Goal: Task Accomplishment & Management: Manage account settings

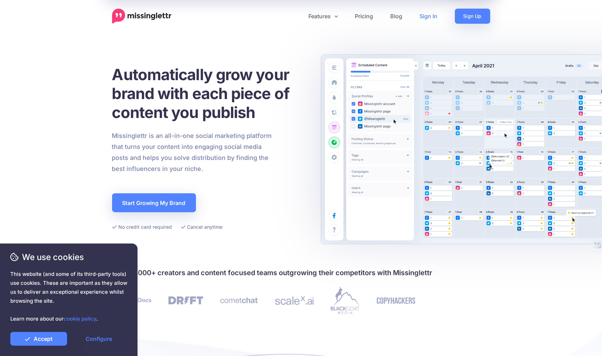
click at [425, 18] on link "Sign In" at bounding box center [428, 16] width 35 height 15
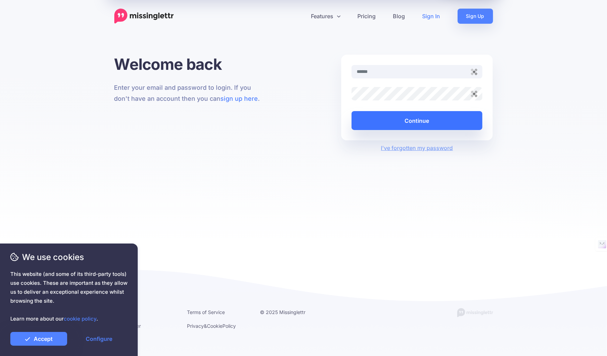
type input "**********"
click at [397, 121] on button "Continue" at bounding box center [416, 120] width 131 height 19
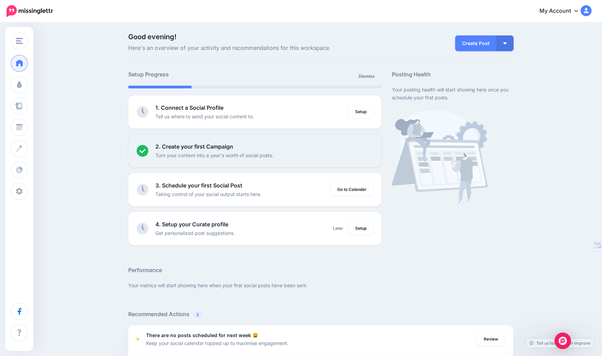
click at [575, 11] on link "My Account" at bounding box center [562, 11] width 59 height 17
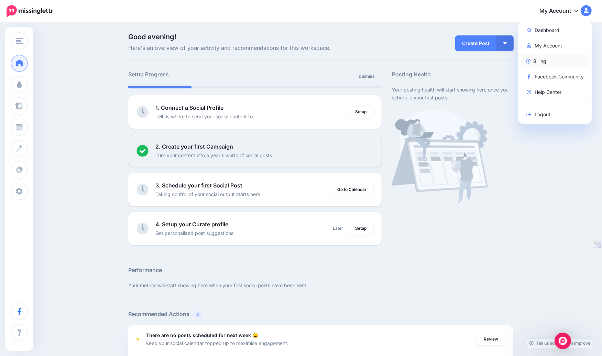
click at [554, 60] on link "Billing" at bounding box center [555, 60] width 68 height 13
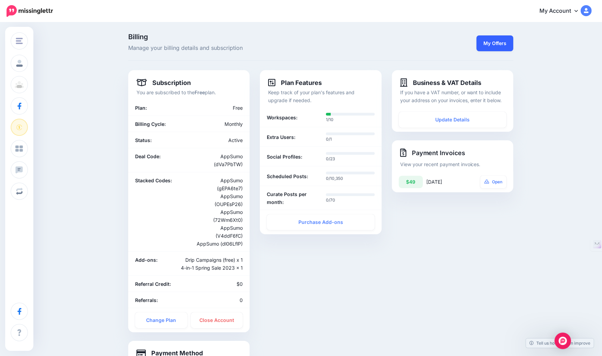
click at [503, 50] on link "My Offers" at bounding box center [495, 43] width 37 height 16
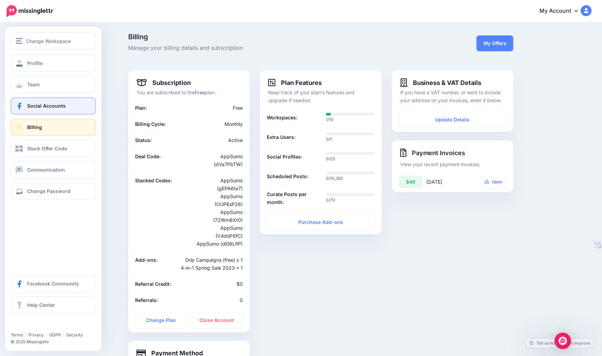
click at [60, 109] on link "Social Accounts" at bounding box center [53, 105] width 85 height 17
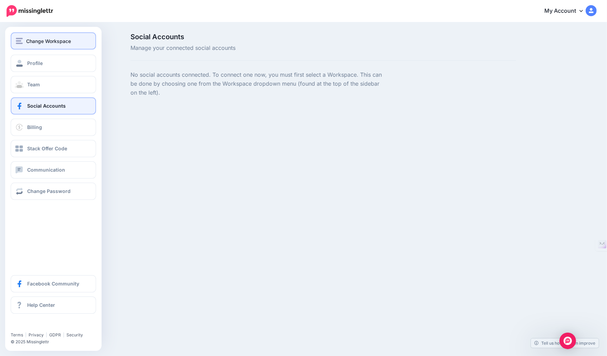
click at [53, 41] on span "Change Workspace" at bounding box center [48, 41] width 45 height 8
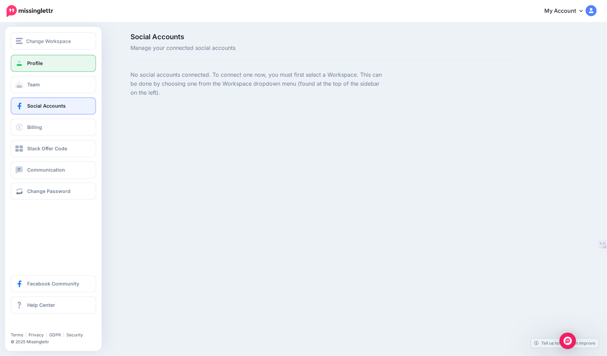
click at [30, 61] on span "Profile" at bounding box center [34, 63] width 15 height 6
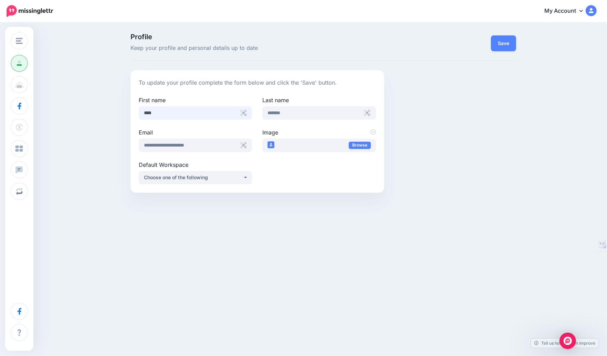
click at [153, 112] on input "****" at bounding box center [195, 112] width 113 height 13
type input "***"
click at [226, 180] on div "Choose one of the following" at bounding box center [193, 177] width 99 height 8
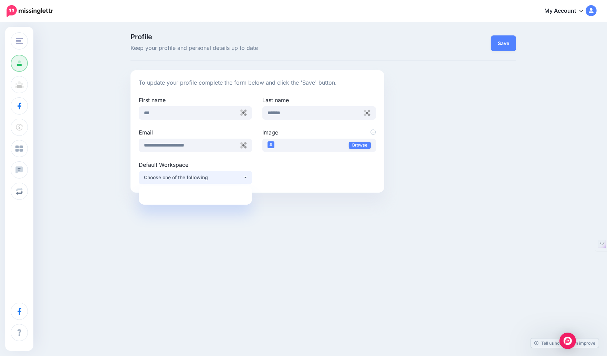
click at [296, 201] on div "Profile Keep your profile and personal details up to date Save To update your p…" at bounding box center [303, 115] width 607 height 185
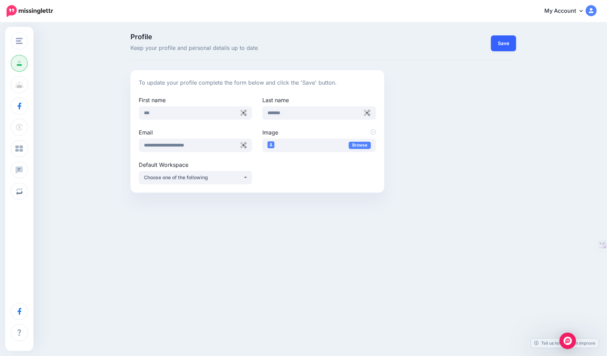
click at [505, 43] on button "Save" at bounding box center [503, 43] width 25 height 16
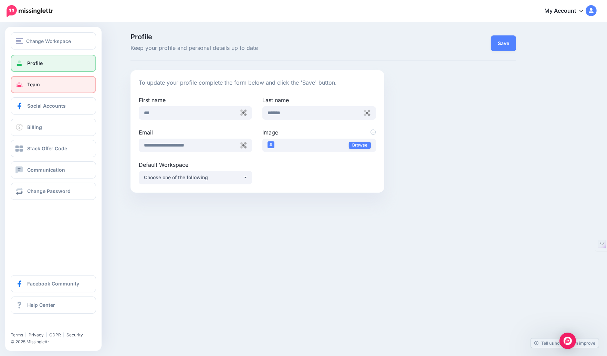
click at [50, 83] on link "Team" at bounding box center [53, 84] width 85 height 17
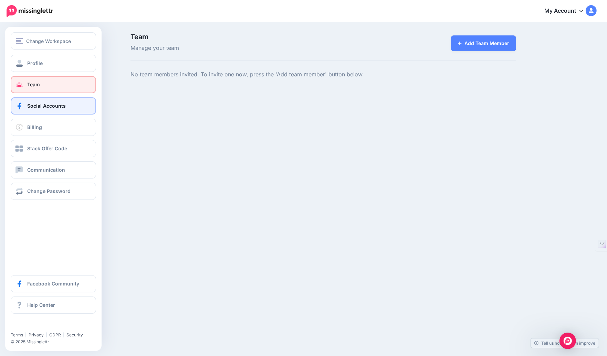
click at [31, 106] on span "Social Accounts" at bounding box center [46, 106] width 39 height 6
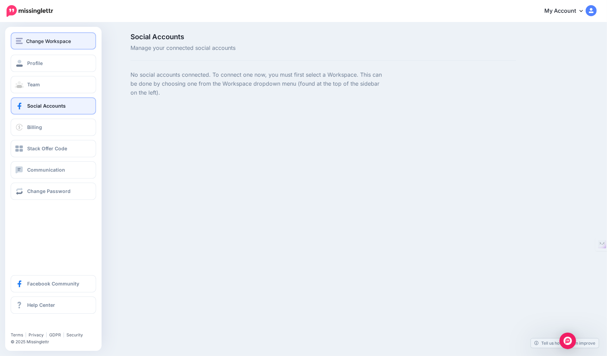
click at [26, 40] on span "Change Workspace" at bounding box center [48, 41] width 45 height 8
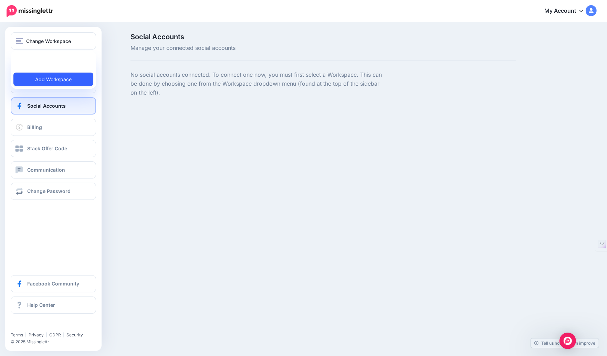
click at [43, 78] on link "Add Workspace" at bounding box center [53, 79] width 80 height 13
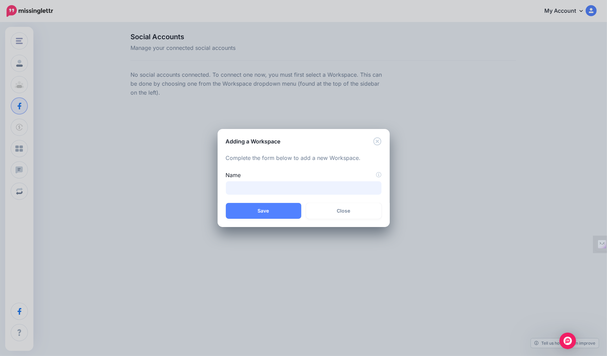
click at [260, 190] on input "Name" at bounding box center [304, 187] width 156 height 13
type input "**********"
click at [271, 209] on button "Save" at bounding box center [263, 211] width 75 height 16
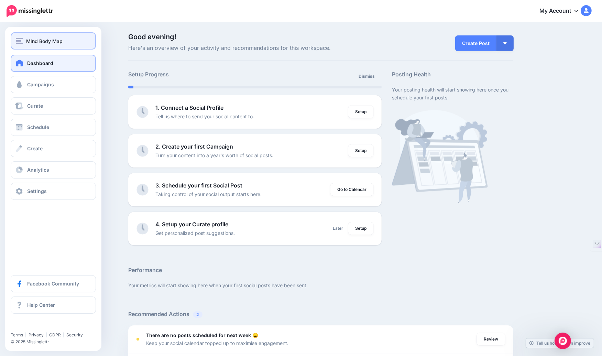
click at [36, 40] on span "Mind Body Map" at bounding box center [44, 41] width 36 height 8
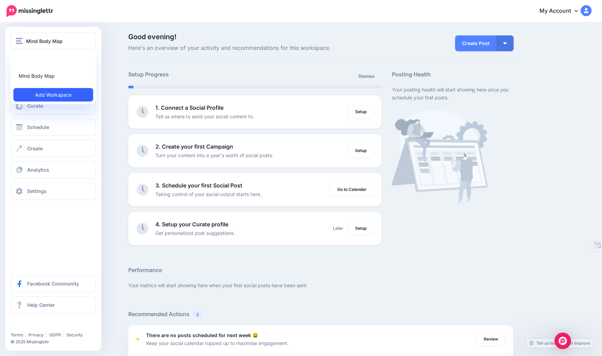
click at [55, 97] on link "Add Workspace" at bounding box center [53, 94] width 80 height 13
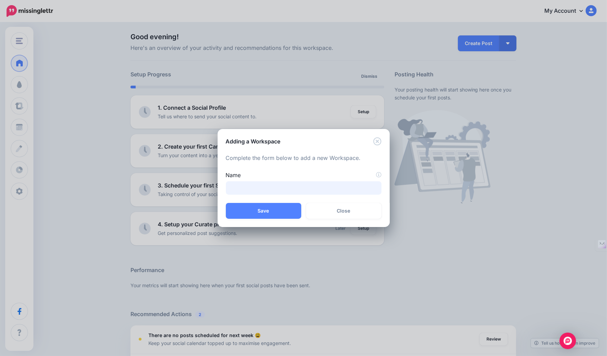
click at [254, 187] on input "Name" at bounding box center [304, 187] width 156 height 13
type input "**********"
click at [260, 214] on button "Save" at bounding box center [263, 211] width 75 height 16
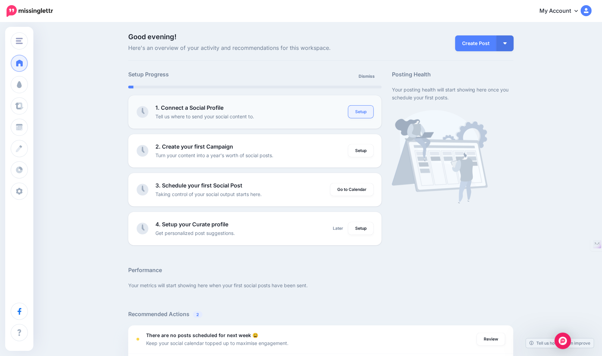
click at [367, 112] on link "Setup" at bounding box center [361, 112] width 25 height 12
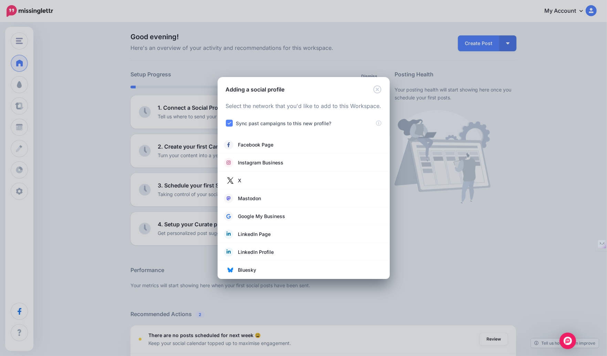
click at [232, 123] on ins at bounding box center [229, 123] width 7 height 7
click at [228, 122] on ins at bounding box center [229, 123] width 7 height 7
click at [258, 159] on span "Instagram Business" at bounding box center [260, 163] width 45 height 8
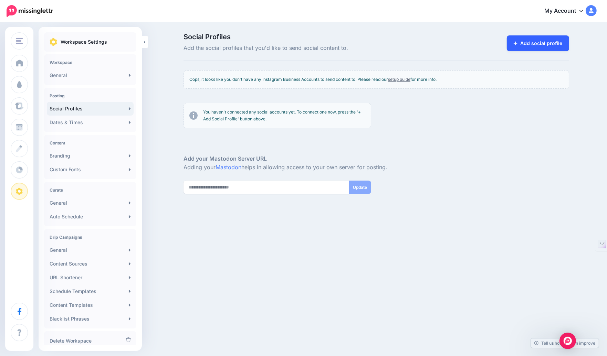
click at [539, 46] on link "Add social profile" at bounding box center [537, 43] width 62 height 16
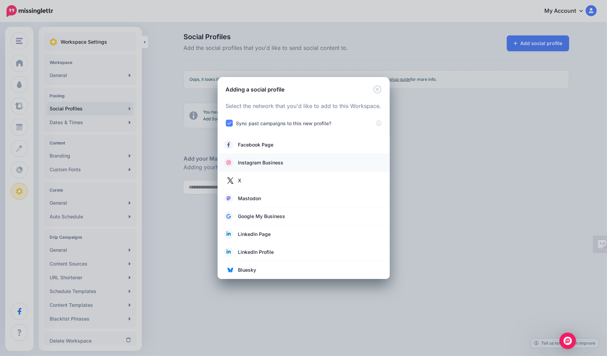
click at [284, 161] on link "Instagram Business" at bounding box center [303, 163] width 158 height 10
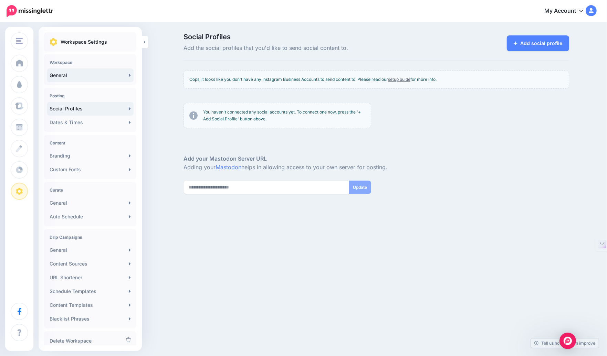
click at [79, 77] on link "General" at bounding box center [90, 75] width 87 height 14
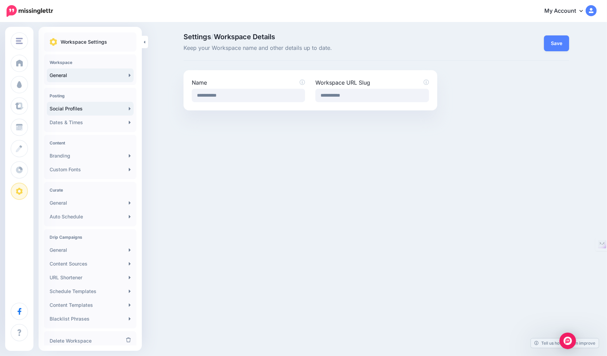
click at [85, 112] on link "Social Profiles" at bounding box center [90, 109] width 87 height 14
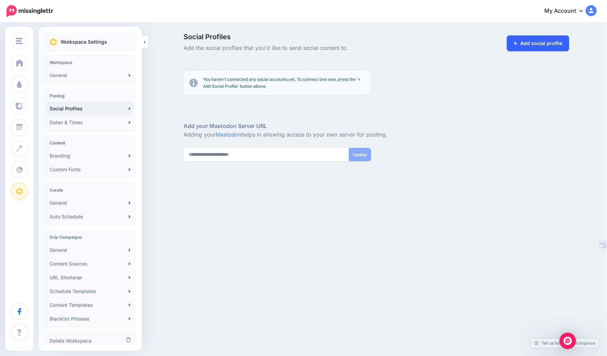
click at [542, 45] on link "Add social profile" at bounding box center [537, 43] width 62 height 16
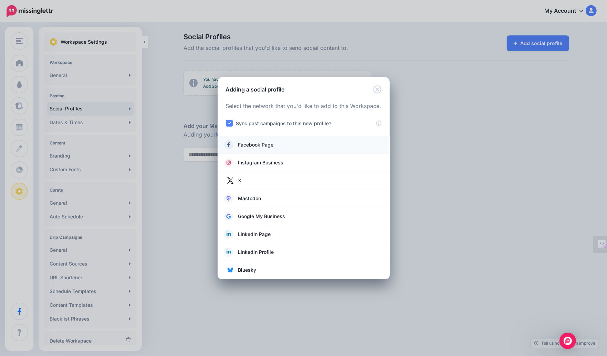
click at [307, 146] on link "Facebook Page" at bounding box center [303, 145] width 158 height 10
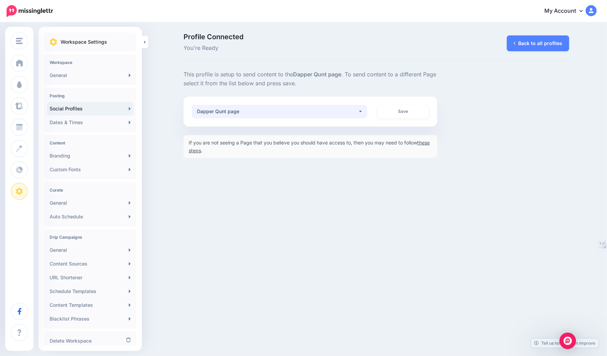
click at [362, 110] on button "Dapper Qunt page" at bounding box center [279, 111] width 175 height 13
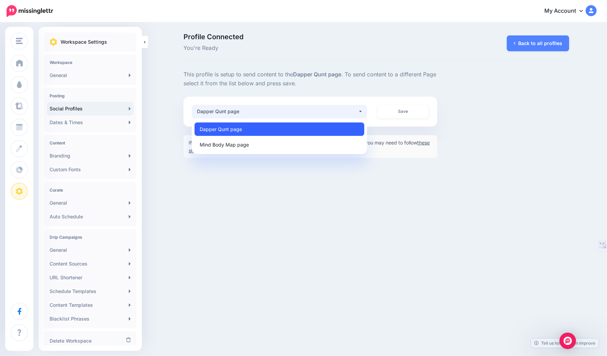
click at [222, 130] on span "Dapper Qunt page" at bounding box center [221, 129] width 42 height 8
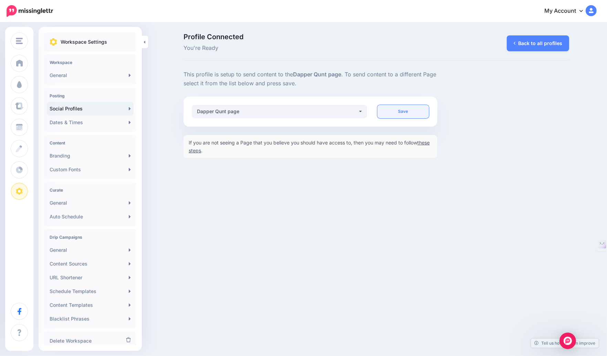
click at [393, 107] on link "Save" at bounding box center [403, 111] width 52 height 13
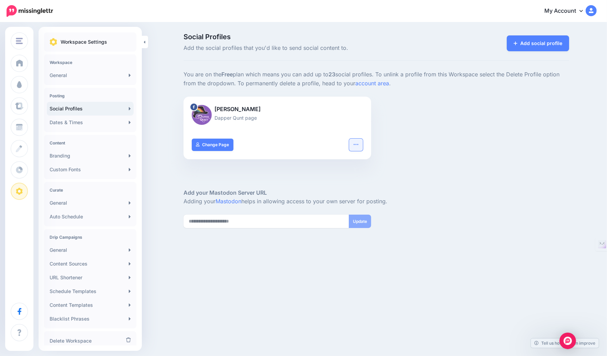
drag, startPoint x: 363, startPoint y: 142, endPoint x: 357, endPoint y: 144, distance: 6.0
click at [357, 144] on div "Turn hashtags off Reconnect Pause sending Delete Profile Change Page" at bounding box center [276, 149] width 187 height 21
click at [357, 144] on icon "button" at bounding box center [355, 144] width 4 height 1
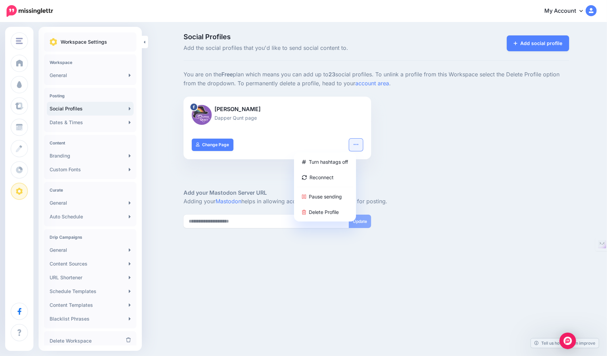
click at [390, 144] on div "[PERSON_NAME] Dapper Qunt page Turn hashtags off Reconnect Pause sending Delete…" at bounding box center [376, 132] width 396 height 71
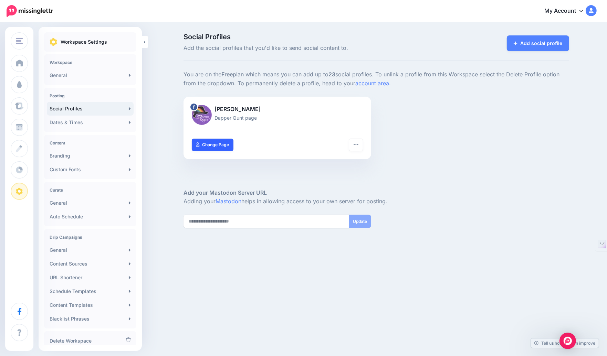
click at [210, 143] on link "Change Page" at bounding box center [213, 145] width 42 height 12
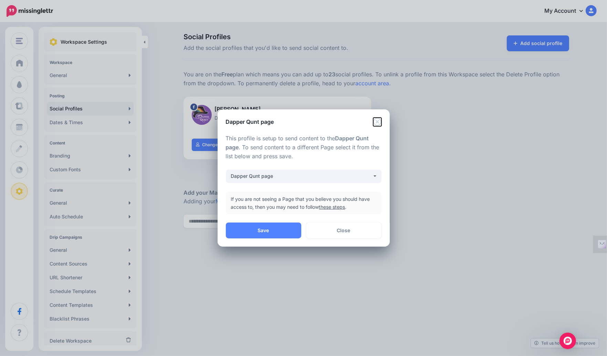
click at [375, 122] on icon "Close" at bounding box center [377, 122] width 8 height 8
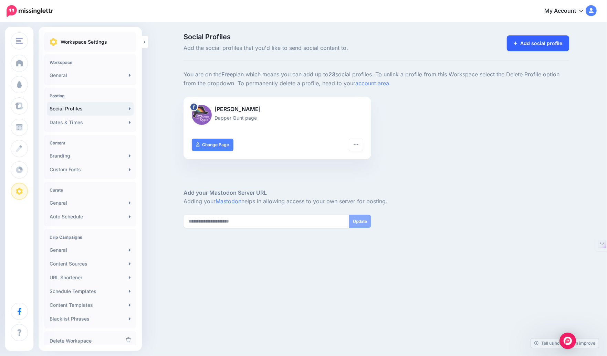
click at [511, 46] on link "Add social profile" at bounding box center [537, 43] width 62 height 16
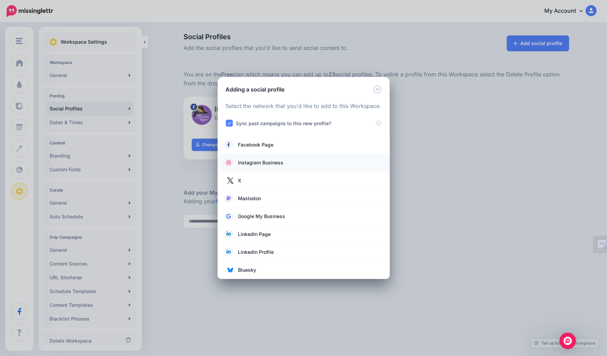
click at [270, 161] on span "Instagram Business" at bounding box center [260, 163] width 45 height 8
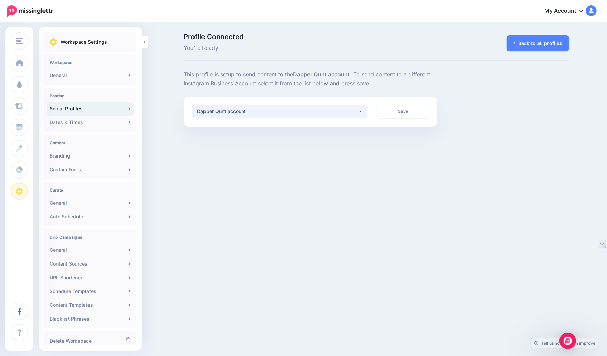
click at [290, 112] on div "Dapper Qunt account" at bounding box center [277, 111] width 161 height 8
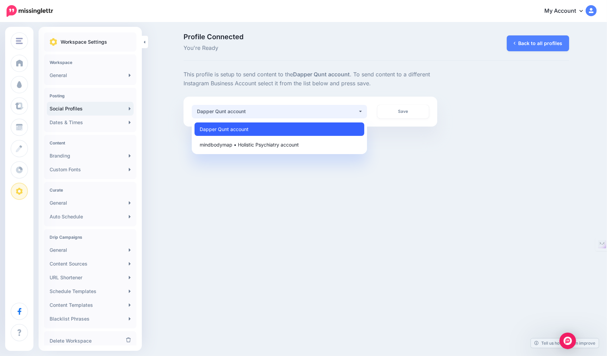
click at [236, 130] on span "Dapper Qunt account" at bounding box center [224, 129] width 49 height 8
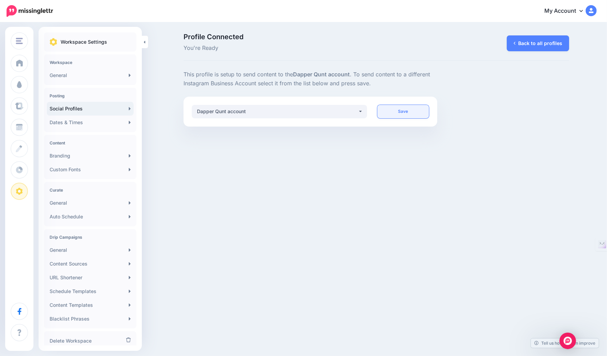
click at [405, 110] on link "Save" at bounding box center [403, 111] width 52 height 13
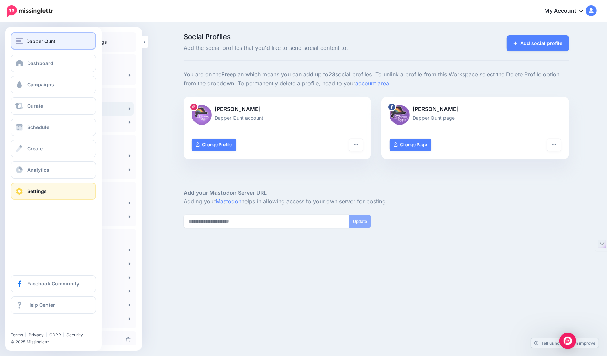
click at [32, 40] on span "Dapper Qunt" at bounding box center [40, 41] width 29 height 8
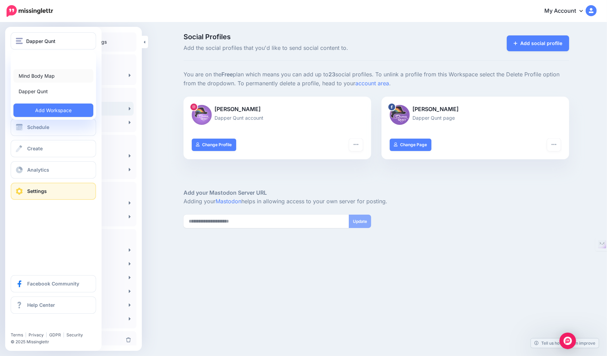
click at [41, 74] on link "Mind Body Map" at bounding box center [53, 75] width 80 height 13
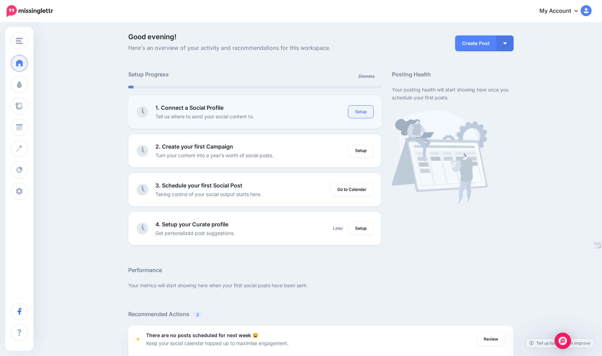
click at [364, 110] on link "Setup" at bounding box center [361, 112] width 25 height 12
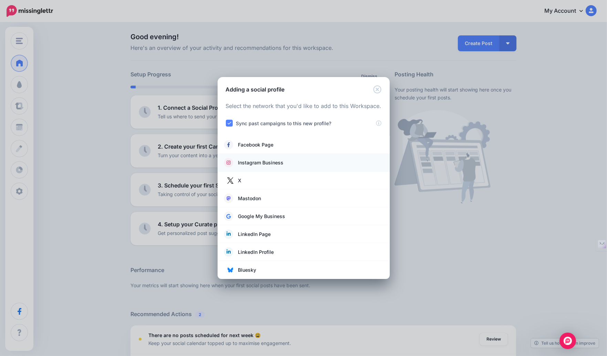
click at [253, 162] on span "Instagram Business" at bounding box center [260, 163] width 45 height 8
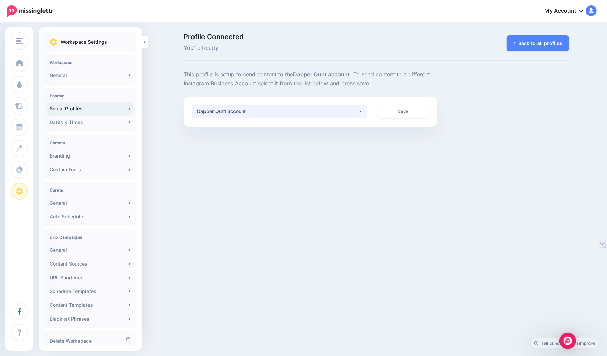
click at [264, 113] on div "Dapper Qunt account" at bounding box center [277, 111] width 161 height 8
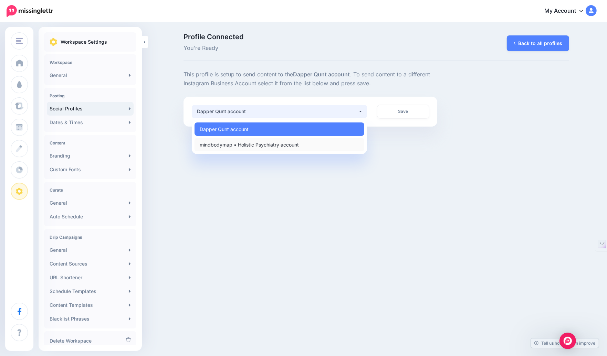
click at [257, 142] on span "mindbodymap • Holistic Psychiatry account" at bounding box center [249, 144] width 99 height 8
select select "**********"
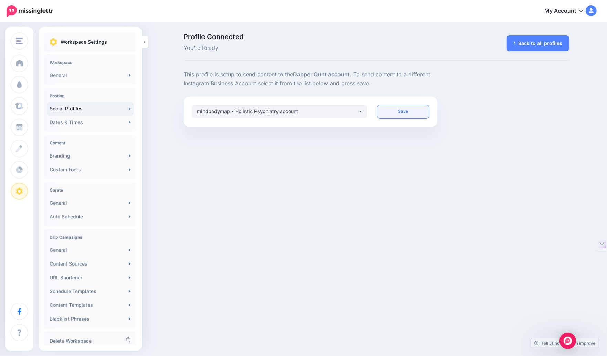
click at [403, 114] on link "Save" at bounding box center [403, 111] width 52 height 13
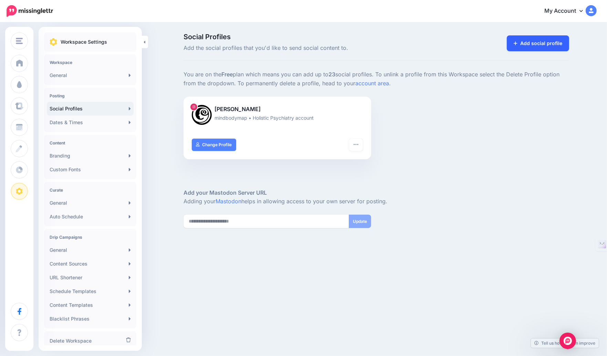
click at [540, 49] on link "Add social profile" at bounding box center [537, 43] width 62 height 16
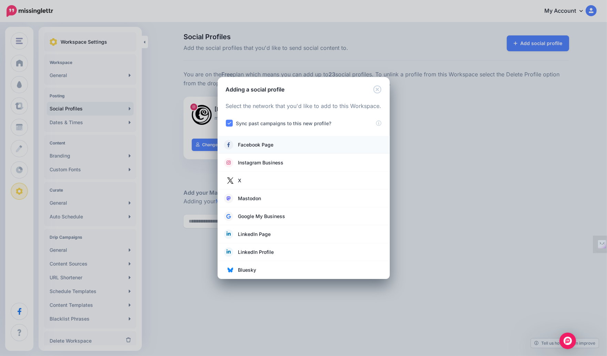
click at [261, 148] on span "Facebook Page" at bounding box center [255, 145] width 35 height 8
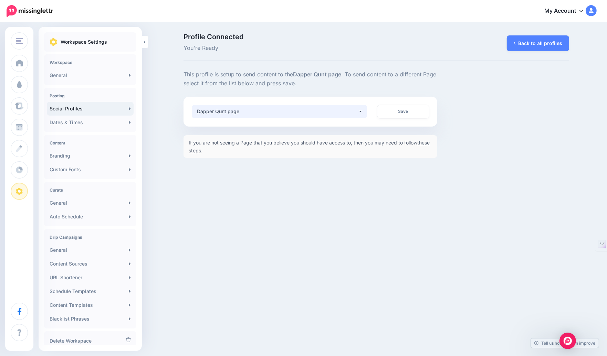
click at [287, 115] on div "Dapper Qunt page" at bounding box center [277, 111] width 161 height 8
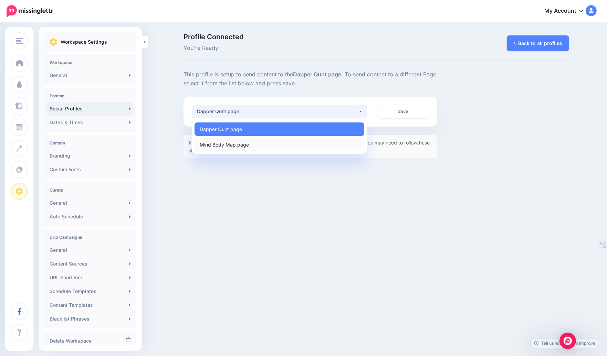
click at [236, 146] on span "Mind Body Map page" at bounding box center [224, 144] width 49 height 8
select select "**********"
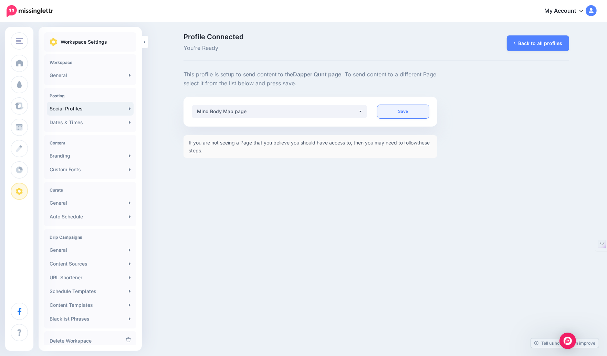
click at [401, 114] on link "Save" at bounding box center [403, 111] width 52 height 13
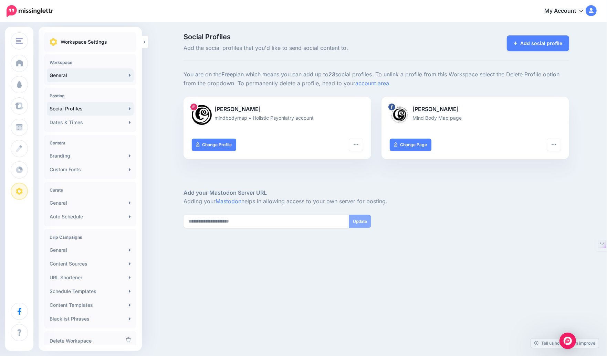
click at [88, 76] on link "General" at bounding box center [90, 75] width 87 height 14
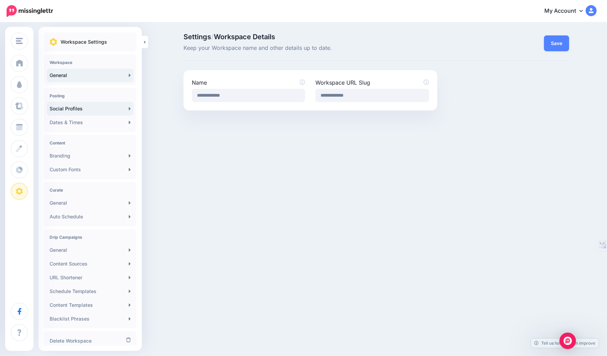
click at [82, 110] on link "Social Profiles" at bounding box center [90, 109] width 87 height 14
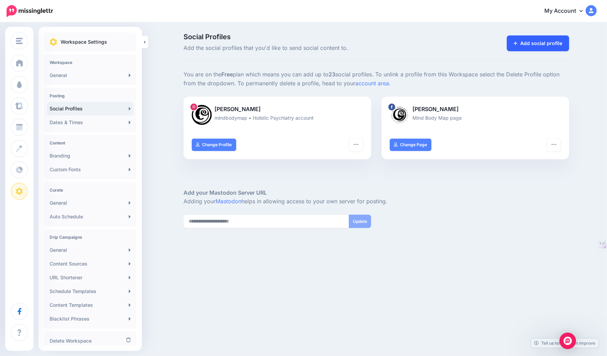
click at [546, 47] on link "Add social profile" at bounding box center [537, 43] width 62 height 16
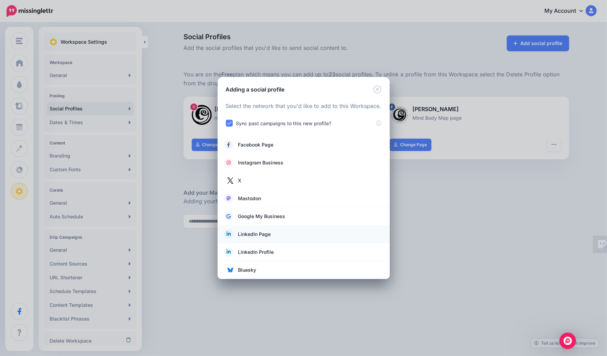
click at [244, 236] on span "LinkedIn Page" at bounding box center [254, 234] width 33 height 8
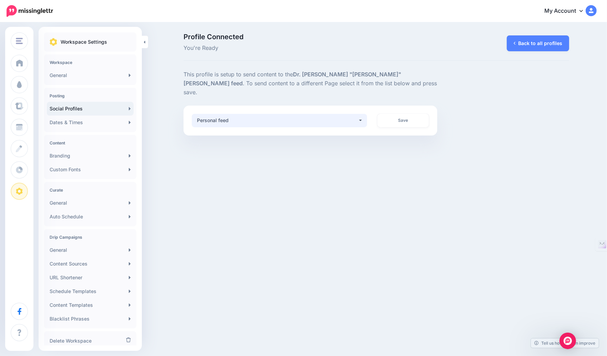
click at [283, 116] on div "Personal feed" at bounding box center [277, 120] width 161 height 8
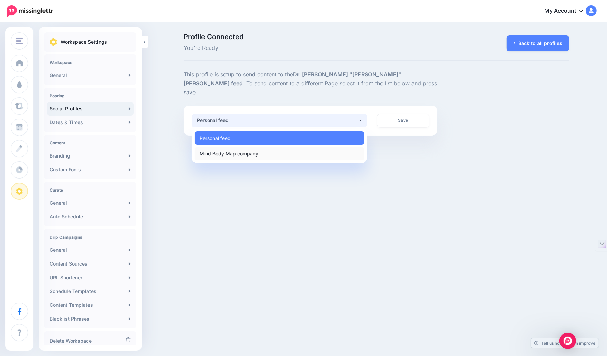
click at [258, 147] on link "Mind Body Map company" at bounding box center [279, 153] width 170 height 13
select select "**********"
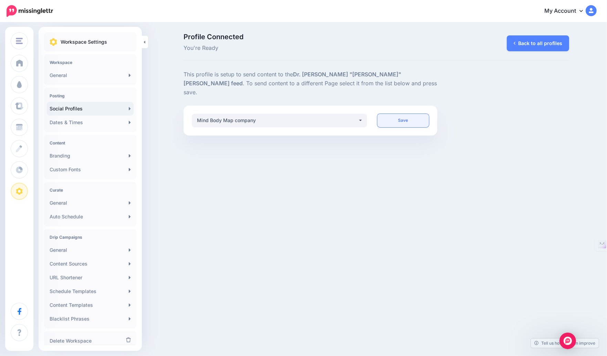
click at [408, 114] on link "Save" at bounding box center [403, 120] width 52 height 13
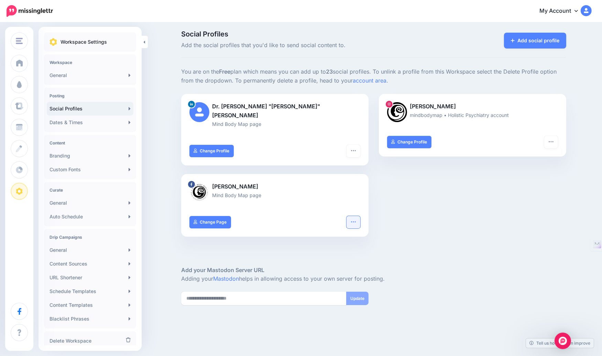
scroll to position [5, 0]
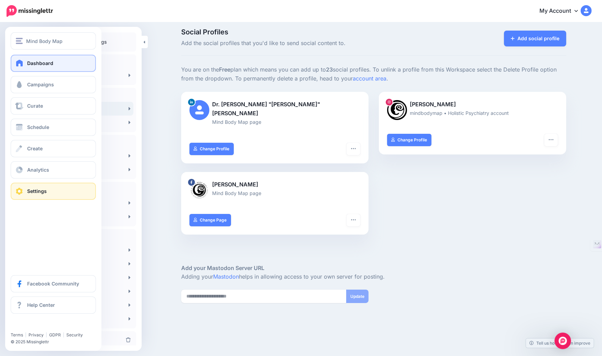
click at [23, 64] on span at bounding box center [19, 63] width 9 height 7
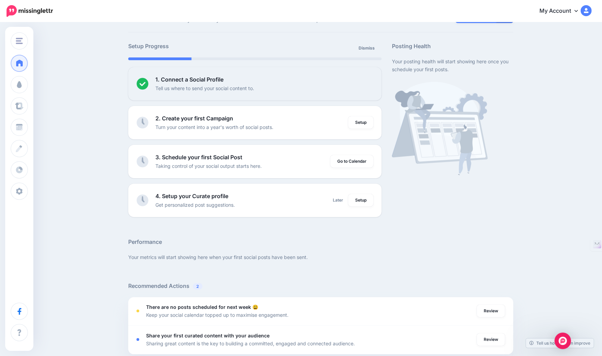
scroll to position [29, 0]
click at [359, 123] on link "Setup" at bounding box center [361, 122] width 25 height 12
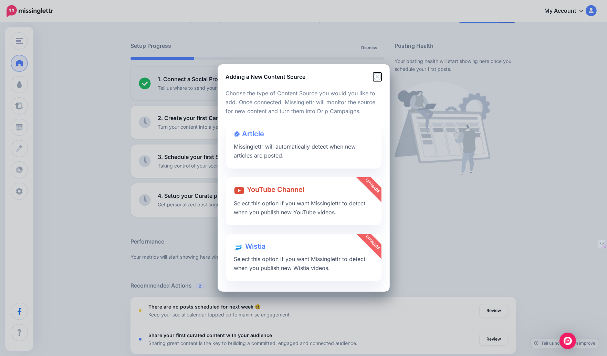
click at [377, 75] on icon "Close" at bounding box center [377, 77] width 8 height 8
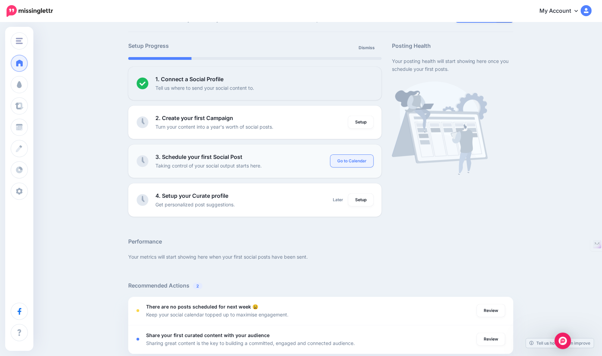
click at [363, 163] on link "Go to Calendar" at bounding box center [352, 161] width 43 height 12
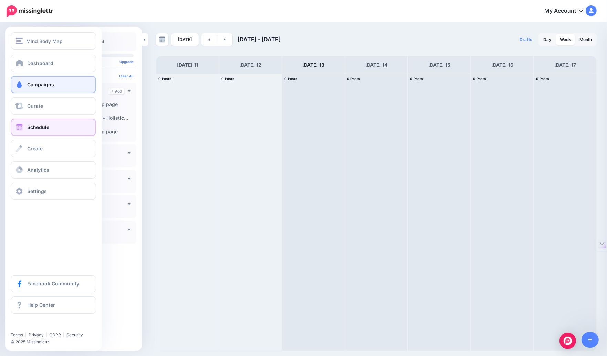
click at [52, 86] on span "Campaigns" at bounding box center [40, 85] width 27 height 6
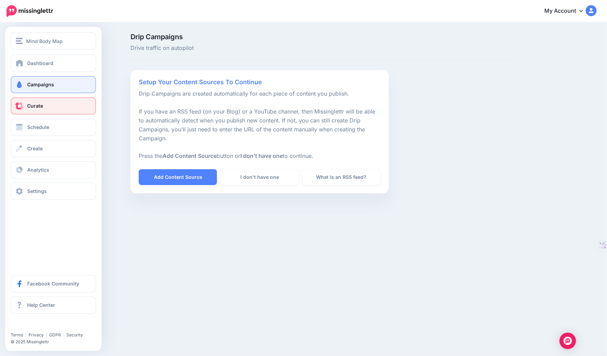
click at [34, 104] on span "Curate" at bounding box center [35, 106] width 16 height 6
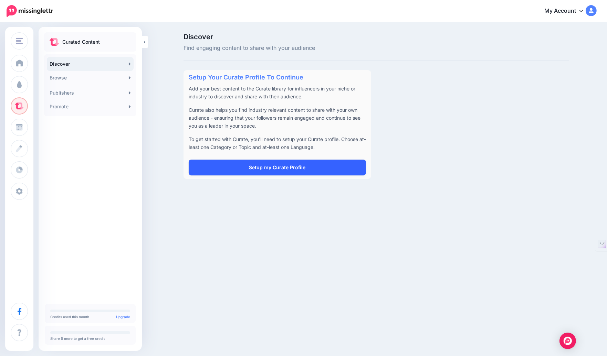
click at [279, 172] on link "Setup my Curate Profile" at bounding box center [277, 168] width 177 height 16
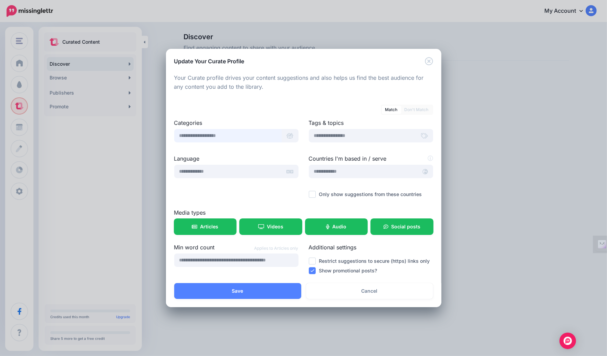
click at [229, 138] on input "text" at bounding box center [227, 135] width 107 height 13
type input "******"
click at [197, 162] on span "Mental health" at bounding box center [193, 161] width 26 height 5
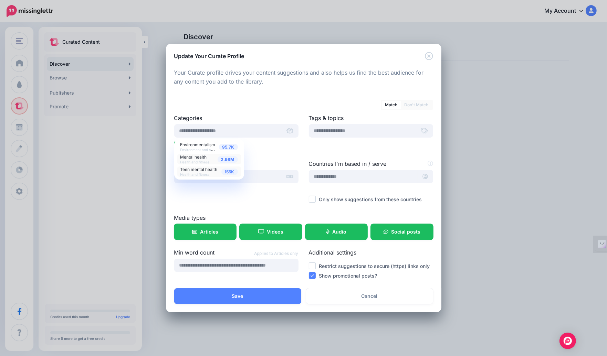
click at [204, 172] on span "Teen mental health Health and fitness" at bounding box center [198, 171] width 37 height 11
click at [205, 132] on input "text" at bounding box center [227, 130] width 107 height 13
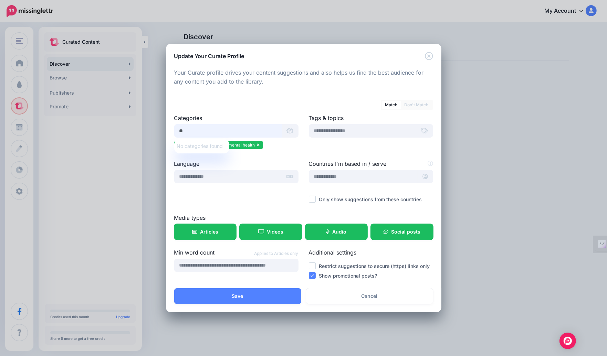
type input "*"
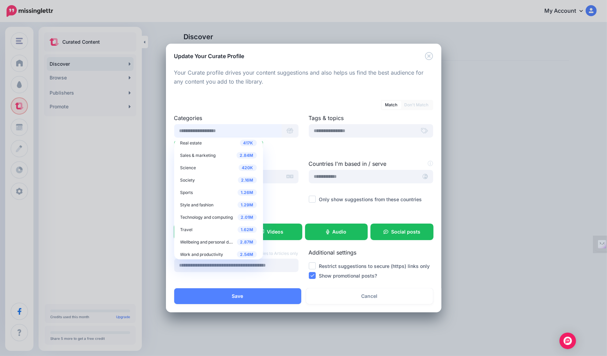
scroll to position [276, 0]
click at [205, 244] on span "Wellbeing and personal development" at bounding box center [216, 243] width 72 height 6
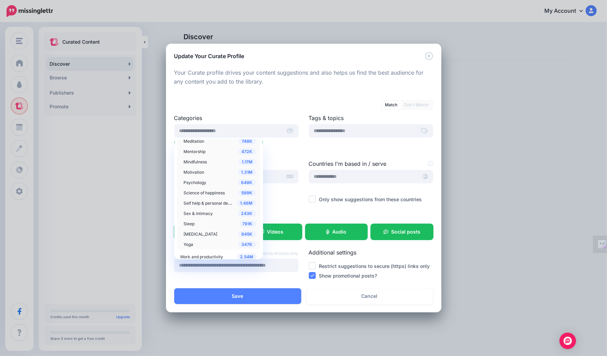
scroll to position [401, 0]
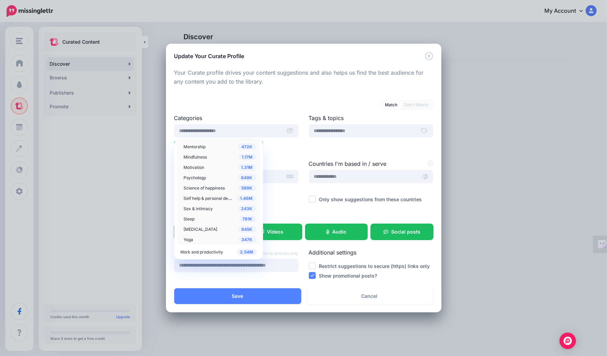
click at [211, 230] on span "Stress Management" at bounding box center [201, 229] width 34 height 5
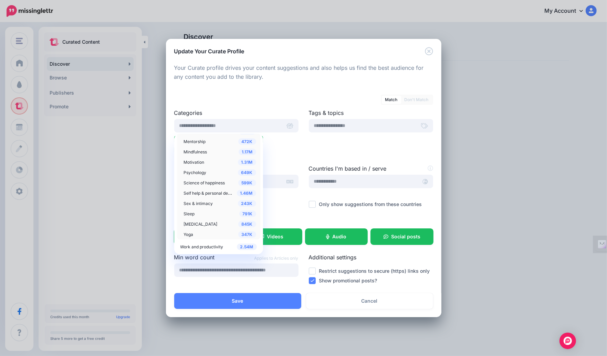
click at [236, 89] on div at bounding box center [303, 85] width 259 height 9
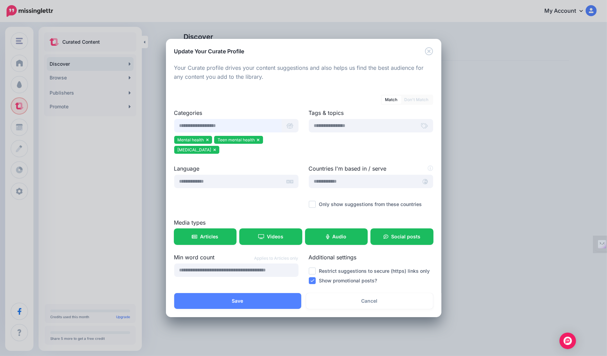
click at [194, 126] on input "text" at bounding box center [227, 125] width 107 height 13
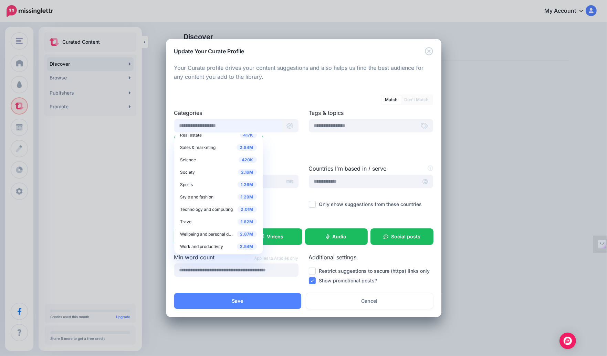
scroll to position [279, 0]
click at [212, 234] on span "Wellbeing and personal development" at bounding box center [216, 234] width 72 height 6
click at [245, 235] on span "2.87M" at bounding box center [247, 234] width 20 height 7
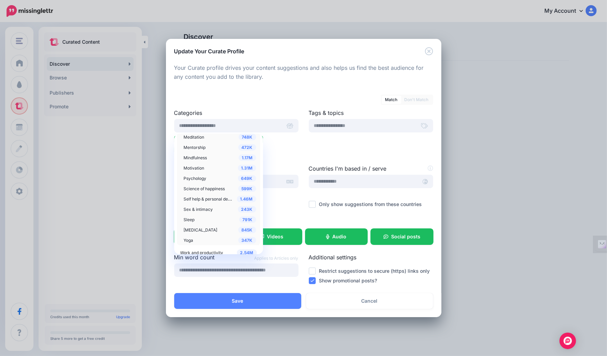
click at [246, 198] on span "1.46M" at bounding box center [246, 199] width 19 height 7
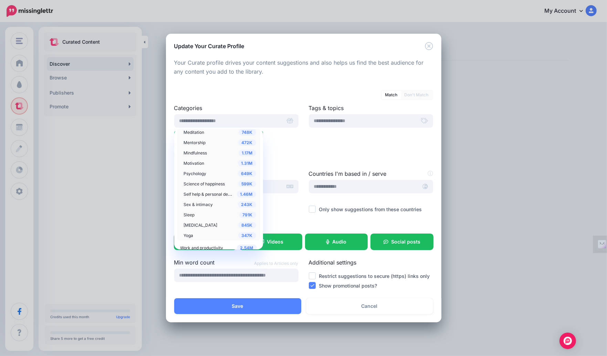
click at [248, 104] on div "Match Don't Match Categories 245K Automotive 2.97M Beauty & personal care 2.06M" at bounding box center [303, 188] width 259 height 206
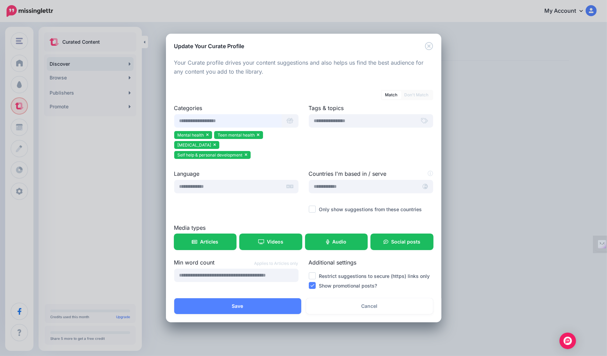
click at [234, 120] on input "text" at bounding box center [227, 120] width 107 height 13
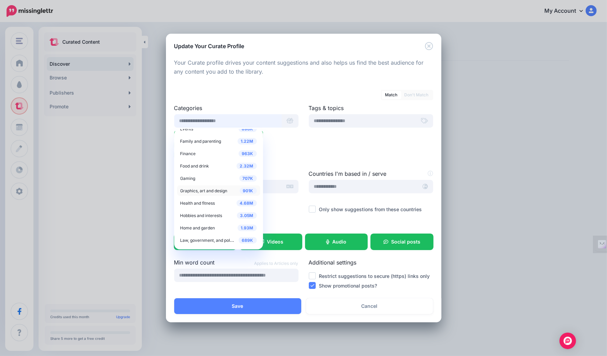
scroll to position [105, 0]
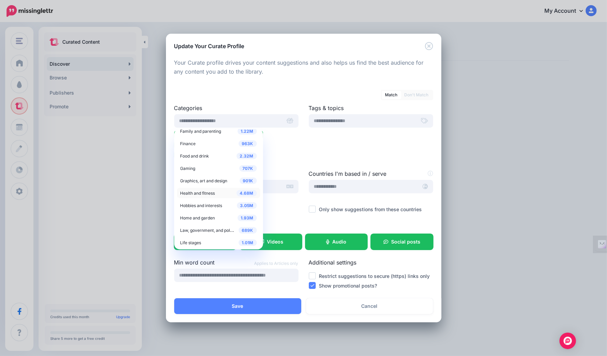
click at [240, 194] on span "4.68M" at bounding box center [246, 193] width 20 height 7
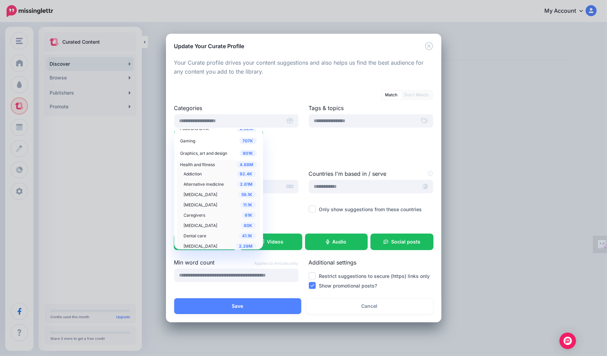
scroll to position [134, 0]
click at [246, 181] on span "2.61M" at bounding box center [246, 182] width 19 height 7
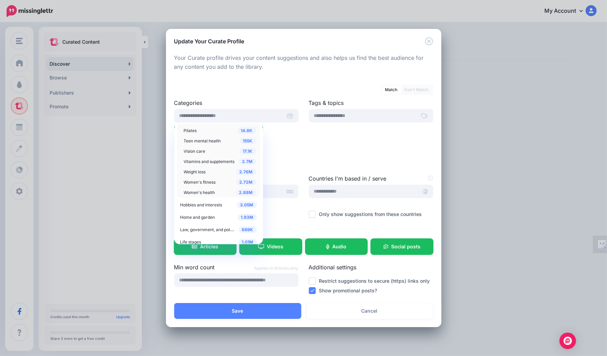
scroll to position [429, 0]
click at [246, 192] on span "2.88M" at bounding box center [246, 192] width 20 height 7
click at [269, 90] on div "Match Don't Match" at bounding box center [303, 86] width 259 height 12
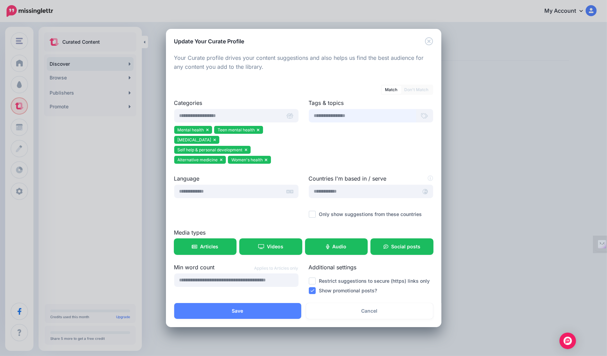
click at [356, 116] on input "text" at bounding box center [362, 115] width 107 height 13
click at [254, 190] on input "text" at bounding box center [227, 191] width 107 height 13
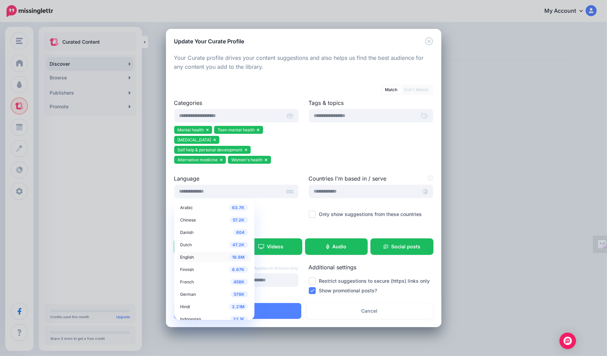
click at [188, 255] on span "English" at bounding box center [187, 257] width 14 height 5
click at [229, 258] on span "19.8M" at bounding box center [238, 257] width 19 height 7
click at [292, 158] on ul "Mental health Teen mental health Stress Management Self help & personal develop…" at bounding box center [236, 146] width 124 height 40
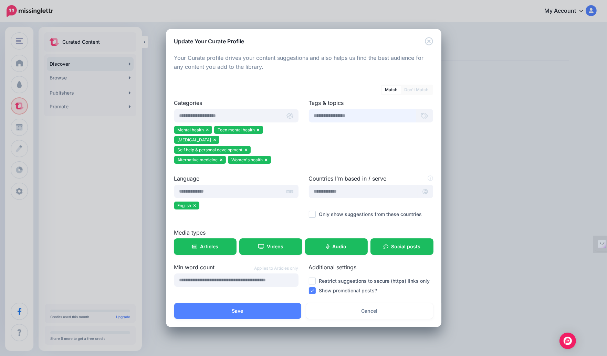
click at [342, 118] on input "text" at bounding box center [362, 115] width 107 height 13
click at [332, 194] on input "text" at bounding box center [363, 191] width 109 height 13
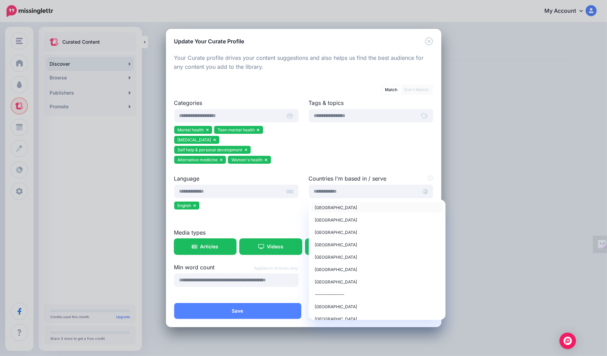
click at [332, 210] on span "United States of America" at bounding box center [336, 207] width 42 height 5
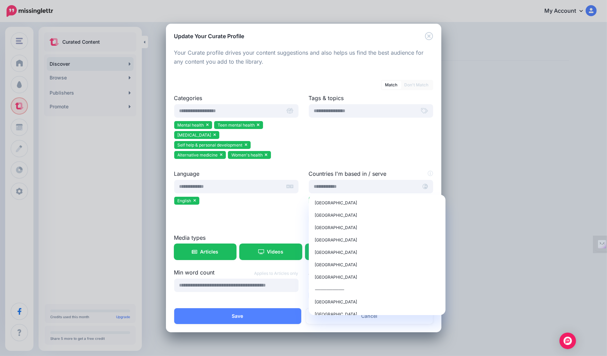
click at [346, 158] on div "Tags & topics" at bounding box center [370, 132] width 135 height 76
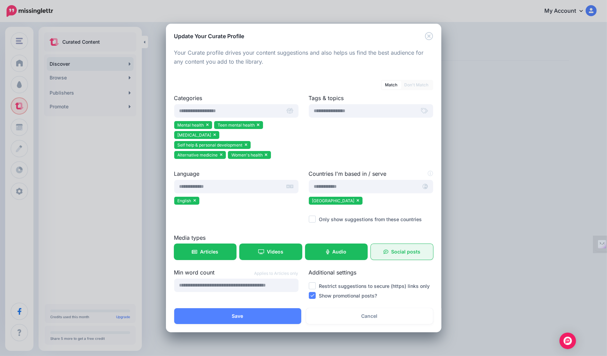
click at [405, 255] on link "Social posts" at bounding box center [402, 252] width 62 height 16
click at [410, 255] on link "Social posts" at bounding box center [402, 252] width 62 height 16
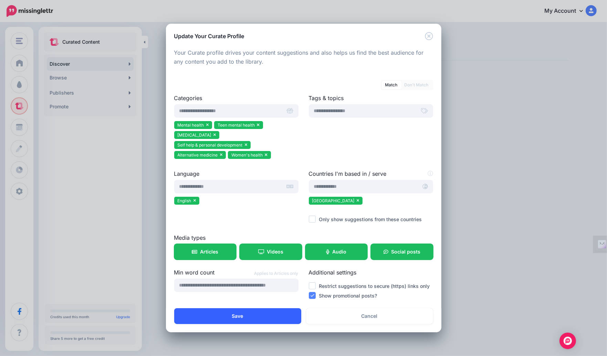
click at [245, 315] on button "Save" at bounding box center [237, 316] width 127 height 16
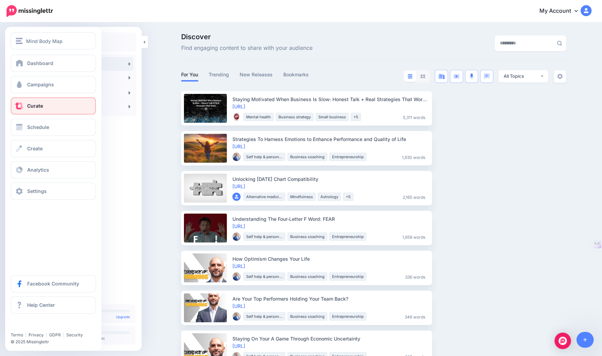
click at [37, 108] on span "Curate" at bounding box center [35, 106] width 16 height 6
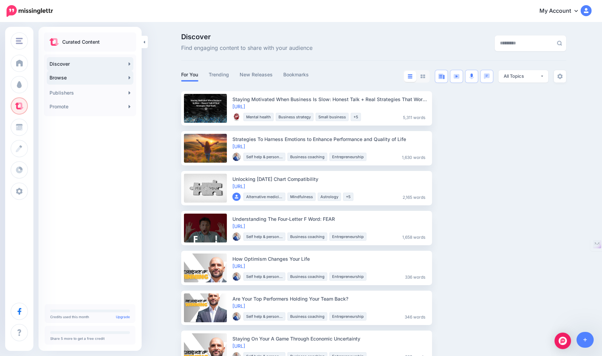
click at [84, 78] on link "Browse" at bounding box center [90, 78] width 87 height 14
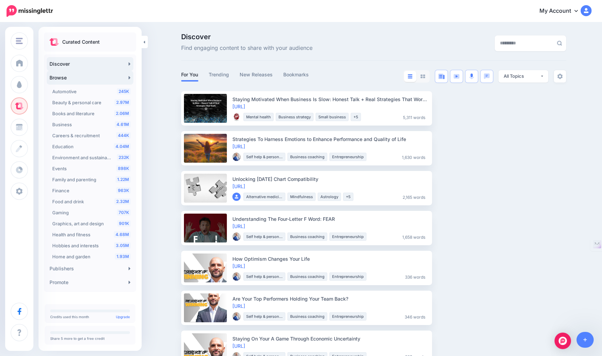
click at [84, 78] on link "Browse" at bounding box center [90, 78] width 87 height 14
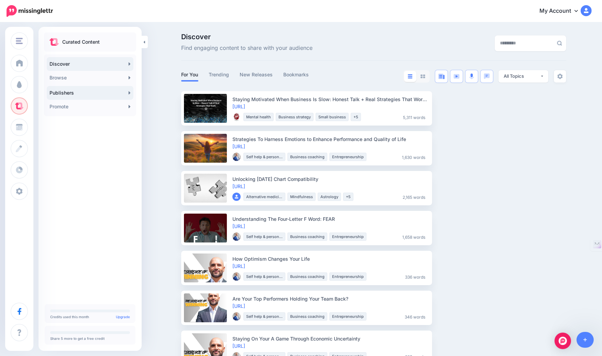
click at [81, 94] on link "Publishers" at bounding box center [90, 93] width 87 height 14
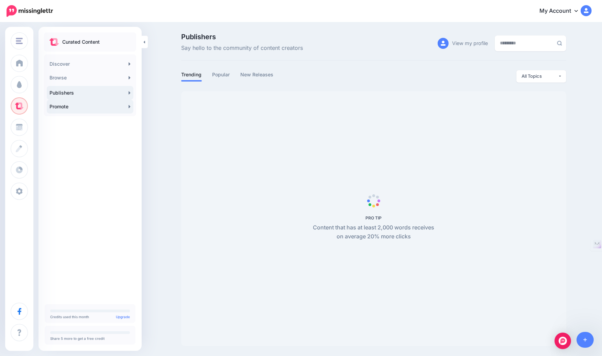
click at [63, 106] on link "Promote" at bounding box center [90, 107] width 87 height 14
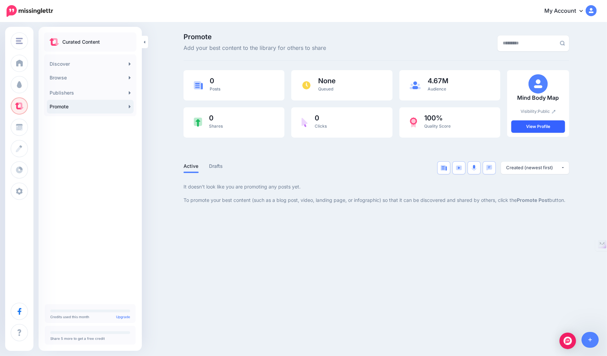
click at [546, 131] on link "View Profile" at bounding box center [538, 126] width 54 height 12
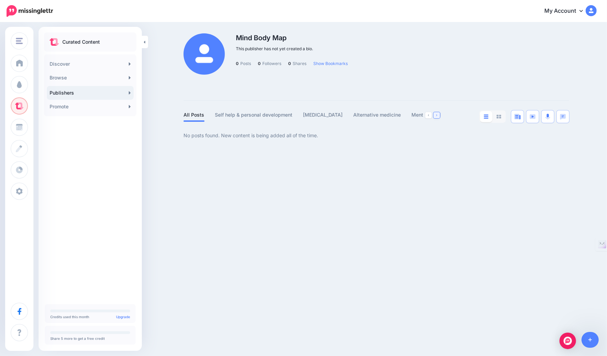
click at [435, 114] on link at bounding box center [436, 115] width 7 height 6
click at [399, 117] on link "Mental health" at bounding box center [393, 115] width 32 height 8
click at [81, 109] on link "Promote" at bounding box center [90, 107] width 87 height 14
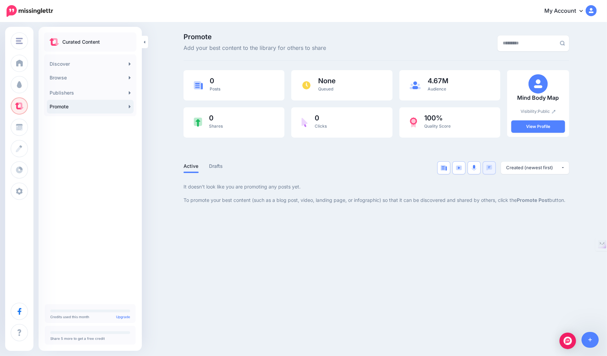
click at [487, 170] on img at bounding box center [489, 168] width 6 height 6
click at [309, 224] on div "Mind Body Map Mind Body Map Dapper Qunt Add Workspace Dashboard Campaigns Curat…" at bounding box center [303, 178] width 607 height 356
click at [217, 167] on link "Drafts" at bounding box center [216, 166] width 14 height 8
click at [487, 169] on img at bounding box center [489, 168] width 6 height 6
click at [538, 200] on b "Promote Post" at bounding box center [532, 200] width 32 height 6
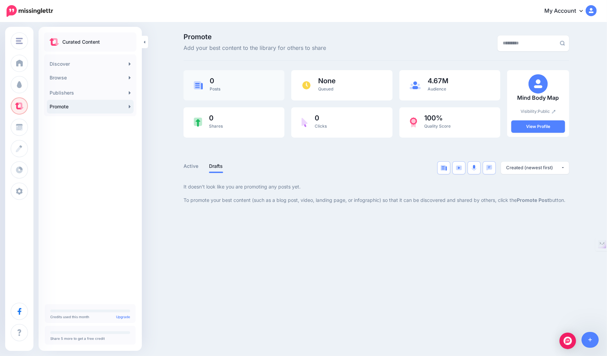
click at [219, 84] on div "0 Posts" at bounding box center [215, 85] width 11 height 16
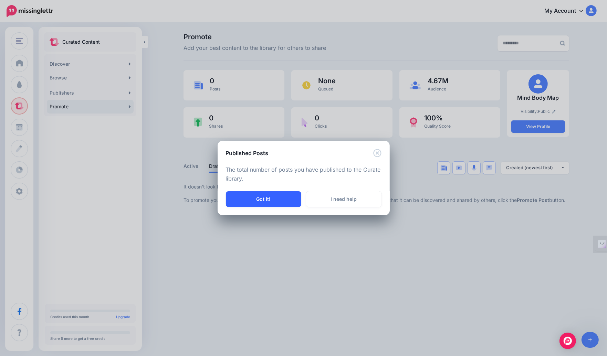
click at [273, 199] on button "Got it!" at bounding box center [263, 199] width 75 height 16
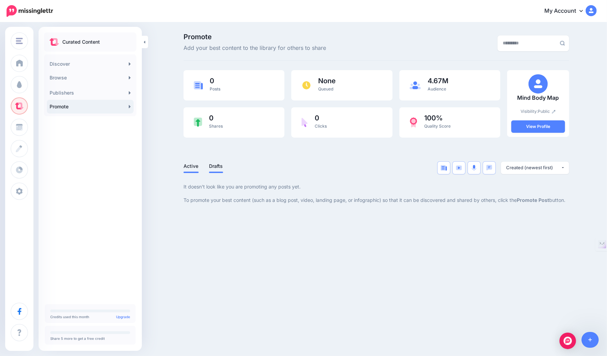
click at [189, 169] on link "Active" at bounding box center [190, 166] width 15 height 8
click at [85, 39] on p "Curated Content" at bounding box center [80, 42] width 37 height 8
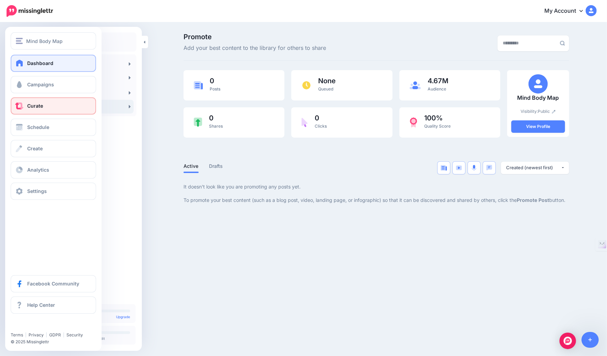
click at [37, 63] on span "Dashboard" at bounding box center [40, 63] width 26 height 6
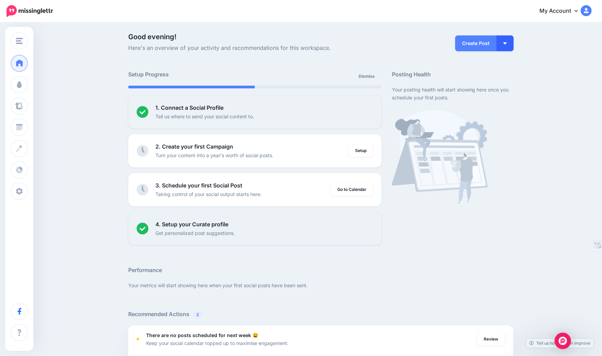
click at [512, 43] on button "button" at bounding box center [505, 43] width 17 height 16
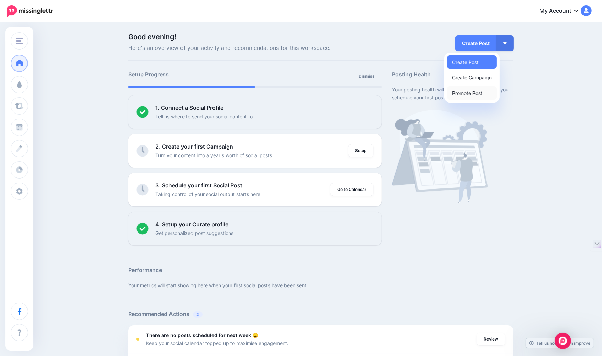
click at [479, 94] on link "Promote Post" at bounding box center [472, 92] width 50 height 13
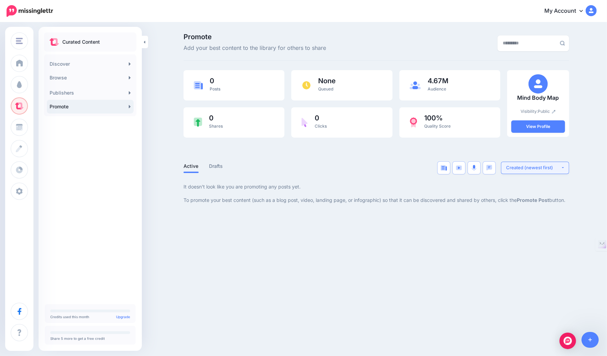
click at [522, 168] on div "Created (newest first)" at bounding box center [533, 167] width 55 height 7
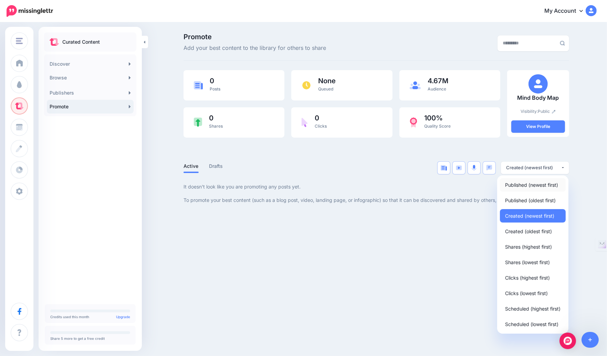
click at [524, 185] on span "Published (newest first)" at bounding box center [531, 185] width 53 height 8
select select "**********"
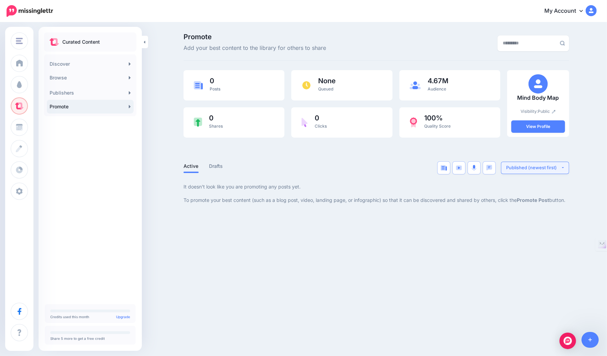
click at [521, 165] on div "Published (newest first)" at bounding box center [533, 167] width 55 height 7
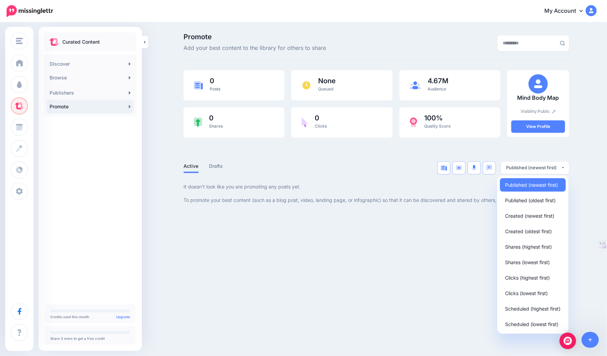
click at [367, 181] on div at bounding box center [375, 178] width 385 height 9
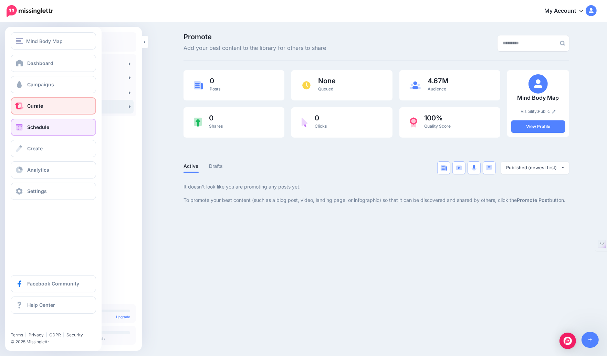
click at [50, 127] on link "Schedule" at bounding box center [53, 127] width 85 height 17
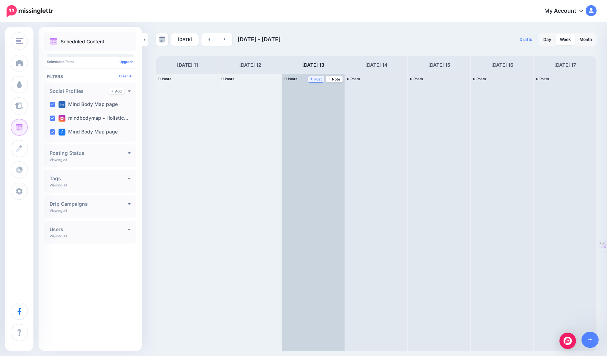
click at [313, 79] on span "Post" at bounding box center [316, 78] width 12 height 3
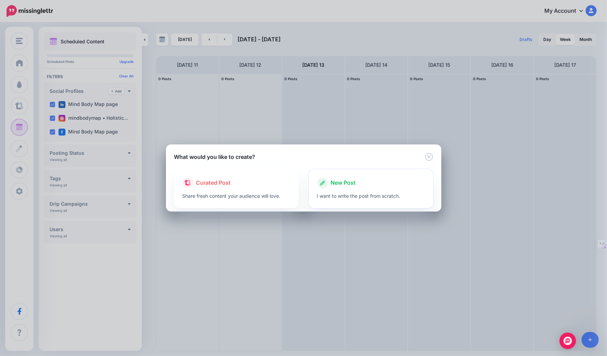
click at [355, 186] on span "New Post" at bounding box center [343, 183] width 25 height 9
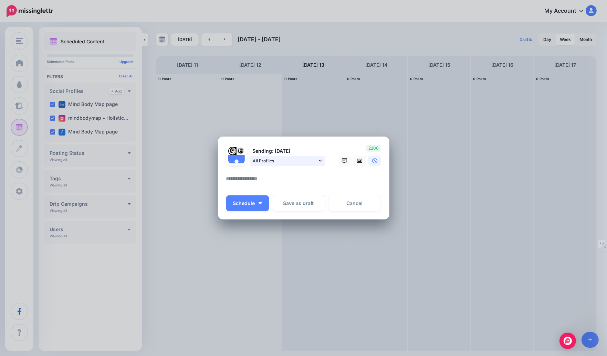
click at [313, 161] on span "All Profiles" at bounding box center [285, 160] width 64 height 7
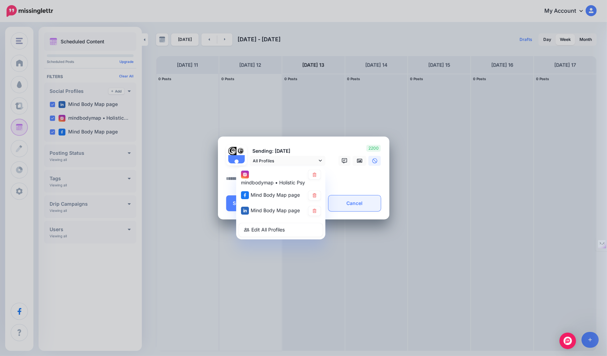
click at [377, 204] on link "Cancel" at bounding box center [354, 203] width 53 height 16
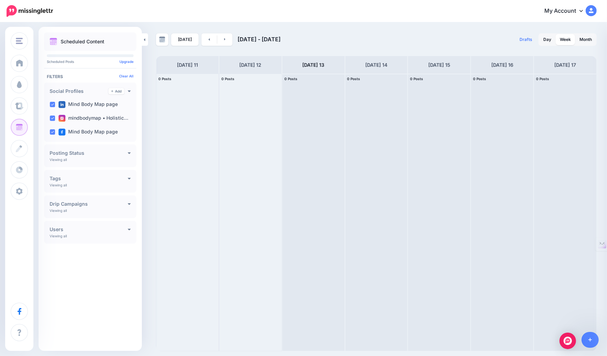
click at [572, 12] on link "My Account" at bounding box center [566, 11] width 59 height 17
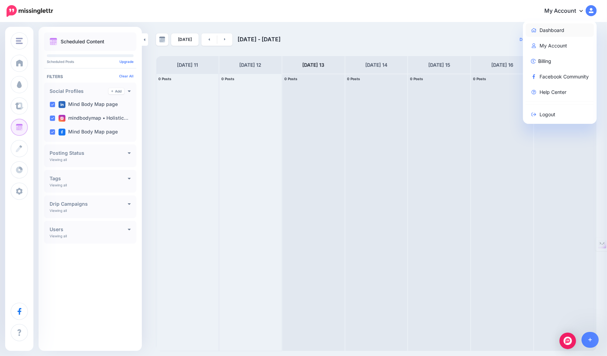
click at [543, 33] on link "Dashboard" at bounding box center [559, 29] width 68 height 13
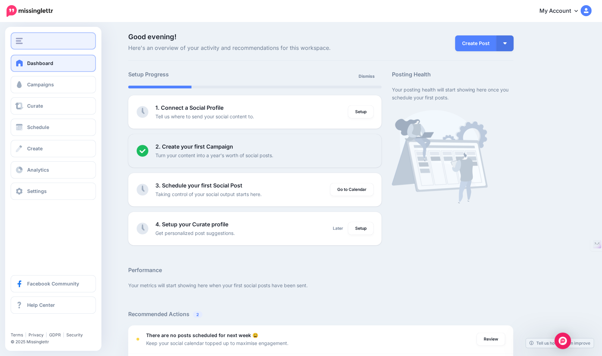
click at [19, 43] on img "button" at bounding box center [19, 41] width 7 height 6
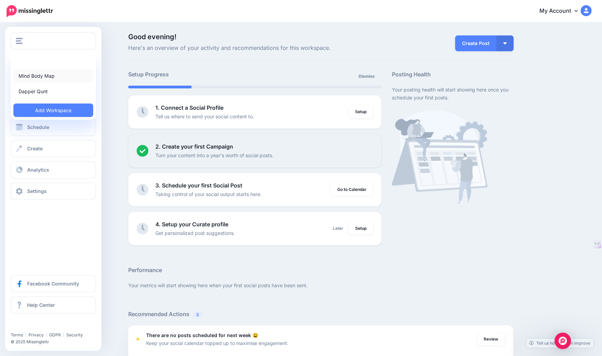
click at [39, 74] on link "Mind Body Map" at bounding box center [53, 75] width 80 height 13
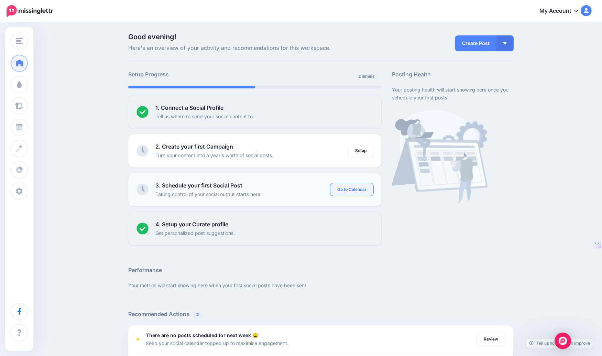
click at [362, 189] on link "Go to Calendar" at bounding box center [352, 189] width 43 height 12
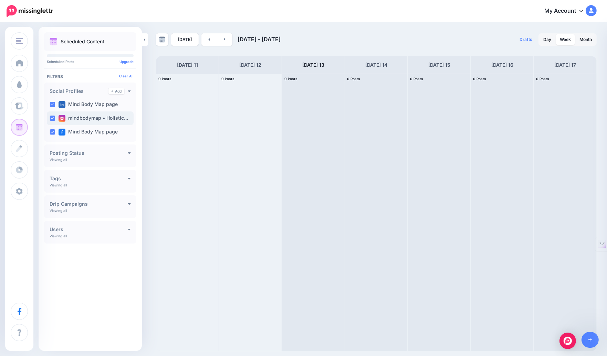
click at [105, 118] on label "mindbodymap • Holistic…" at bounding box center [93, 118] width 70 height 7
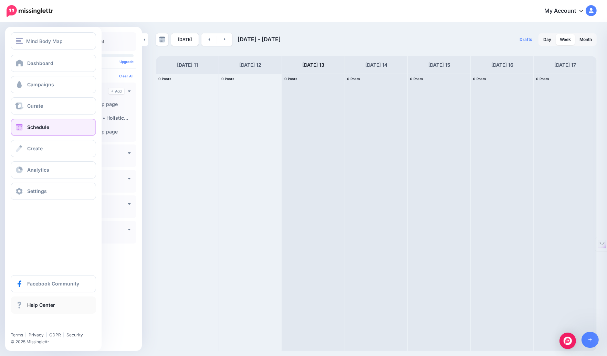
click at [35, 308] on span "Help Center" at bounding box center [41, 305] width 28 height 6
click at [23, 150] on span at bounding box center [19, 148] width 9 height 7
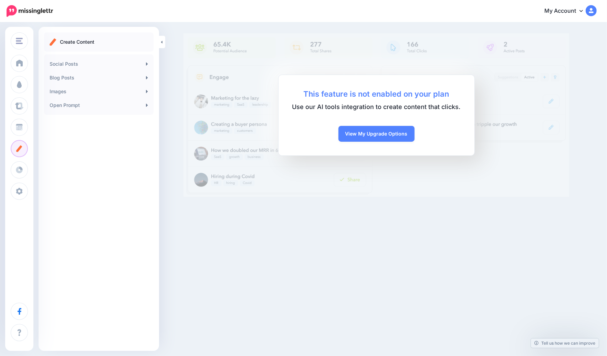
click at [438, 283] on div "Mind Body Map Mind Body Map Dapper Qunt Add Workspace Dashboard Campaigns Curat…" at bounding box center [303, 178] width 607 height 356
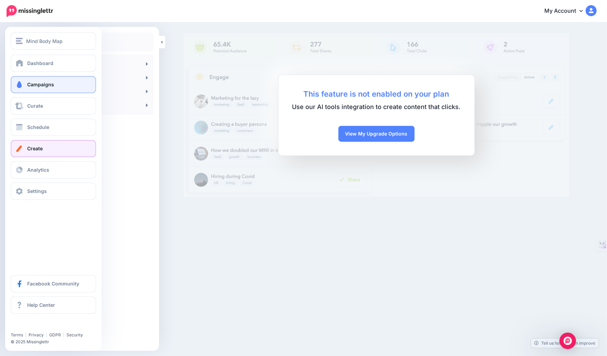
click at [37, 84] on span "Campaigns" at bounding box center [40, 85] width 27 height 6
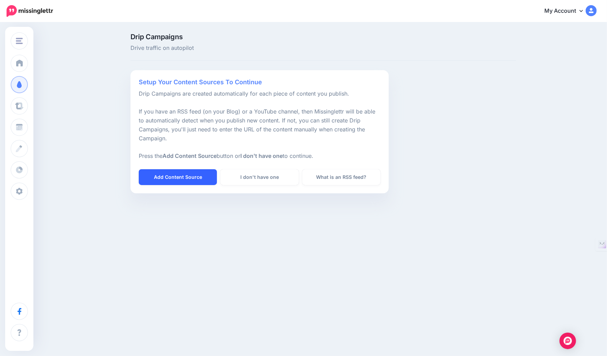
click at [180, 176] on link "Add Content Source" at bounding box center [178, 177] width 78 height 16
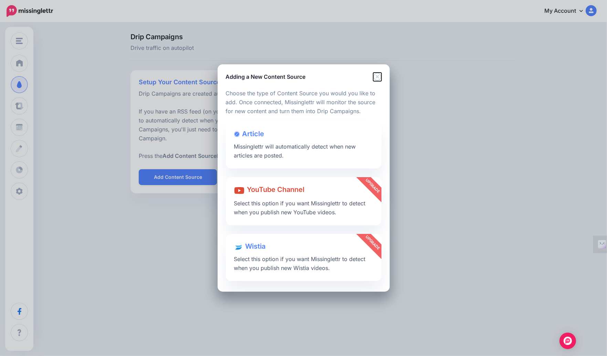
click at [375, 77] on icon "Close" at bounding box center [377, 77] width 8 height 8
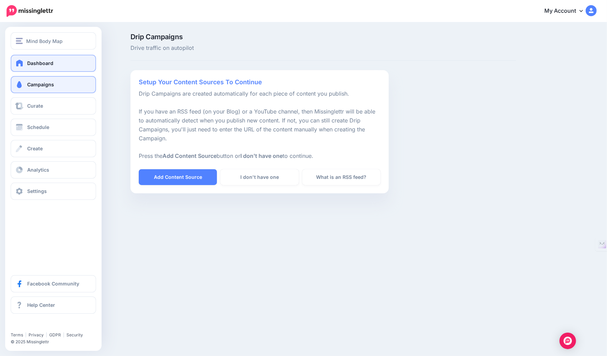
click at [42, 65] on span "Dashboard" at bounding box center [40, 63] width 26 height 6
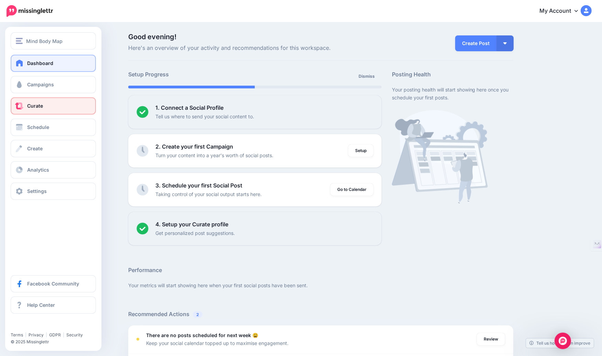
click at [31, 106] on span "Curate" at bounding box center [35, 106] width 16 height 6
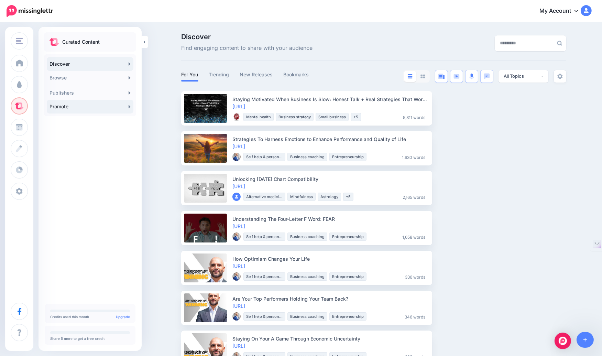
click at [128, 106] on link "Promote" at bounding box center [90, 107] width 87 height 14
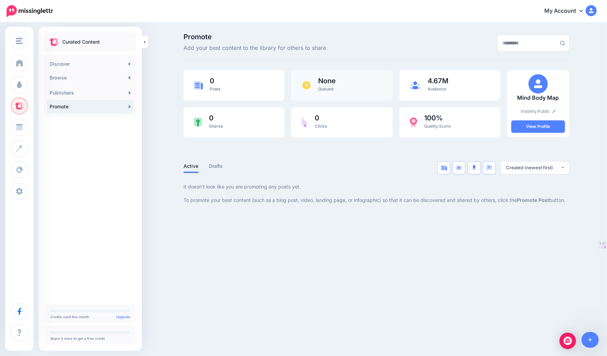
click at [327, 82] on span "None" at bounding box center [327, 80] width 18 height 7
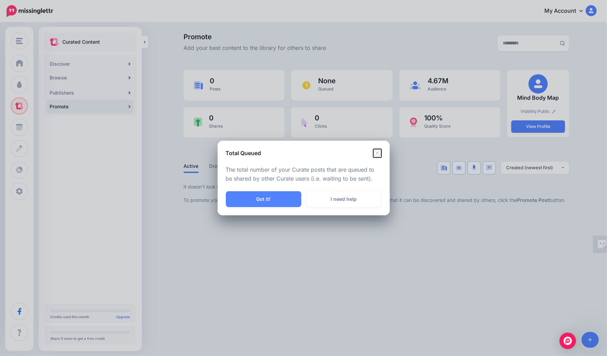
click at [376, 153] on icon "Close" at bounding box center [377, 153] width 8 height 8
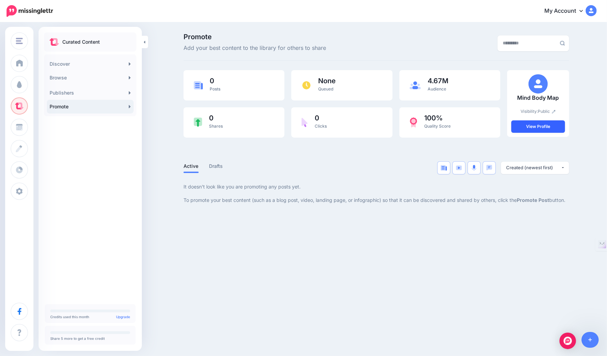
click at [536, 131] on link "View Profile" at bounding box center [538, 126] width 54 height 12
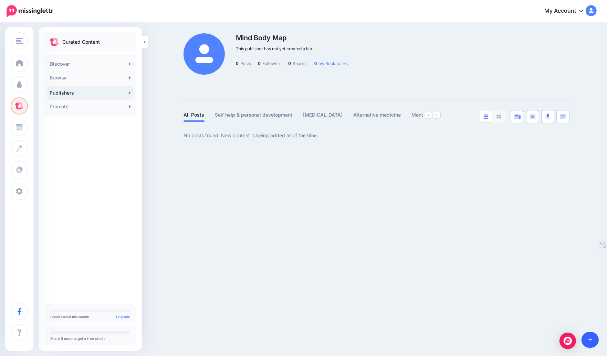
click at [586, 339] on link at bounding box center [590, 340] width 18 height 16
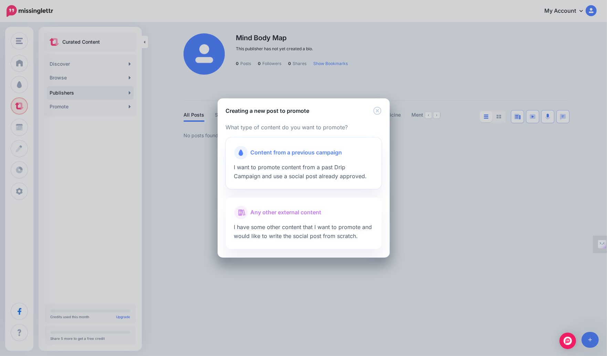
click at [292, 153] on span "Content from a previous campaign" at bounding box center [296, 152] width 92 height 9
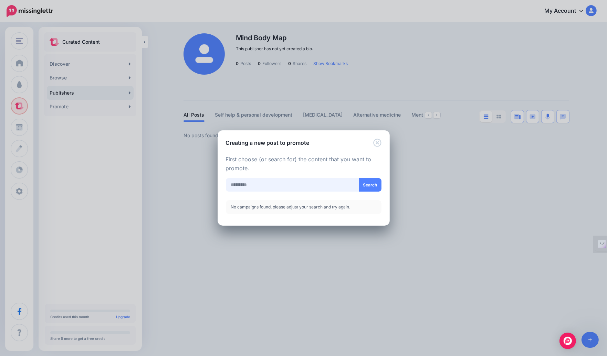
click at [276, 184] on input "text" at bounding box center [292, 184] width 133 height 13
click at [376, 142] on icon "Close" at bounding box center [377, 143] width 8 height 8
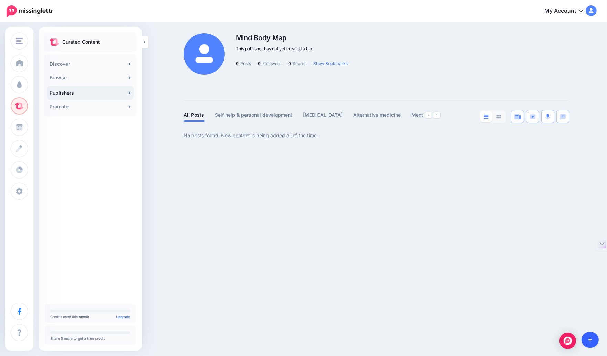
click at [590, 337] on link at bounding box center [590, 340] width 18 height 16
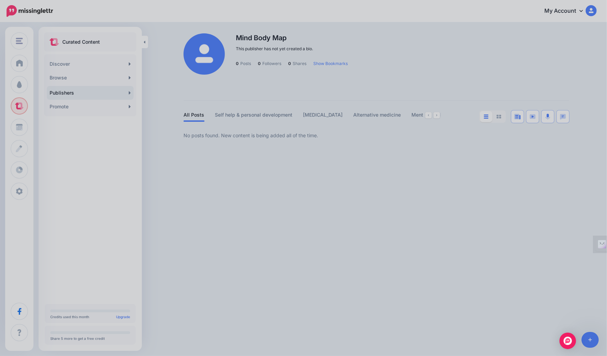
click at [590, 340] on div at bounding box center [303, 178] width 607 height 356
click at [596, 339] on div at bounding box center [303, 178] width 607 height 356
click at [162, 147] on div at bounding box center [303, 178] width 607 height 356
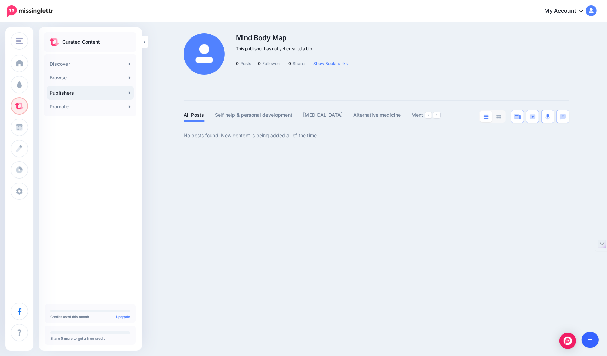
click at [590, 340] on icon at bounding box center [590, 339] width 4 height 5
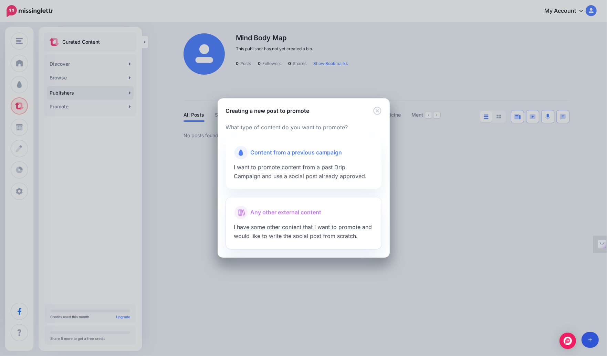
click at [281, 212] on span "Any other external content" at bounding box center [285, 212] width 71 height 9
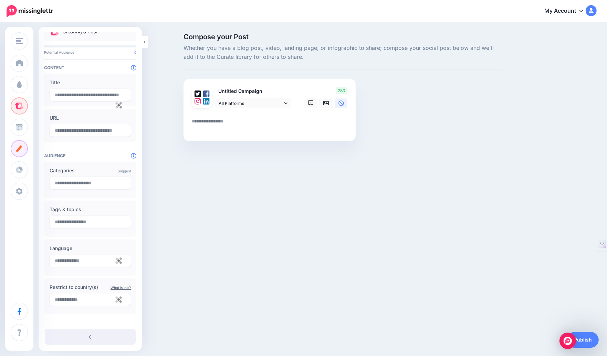
scroll to position [16, 0]
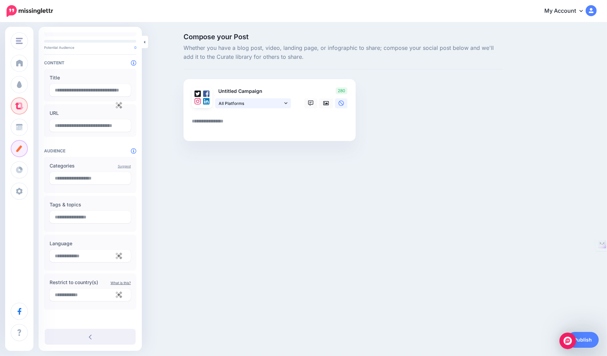
click at [287, 104] on link "All Platforms" at bounding box center [253, 103] width 76 height 10
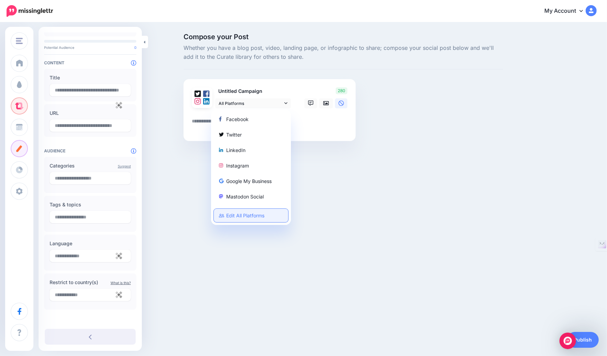
click at [248, 216] on link "Edit All Platforms" at bounding box center [251, 215] width 74 height 13
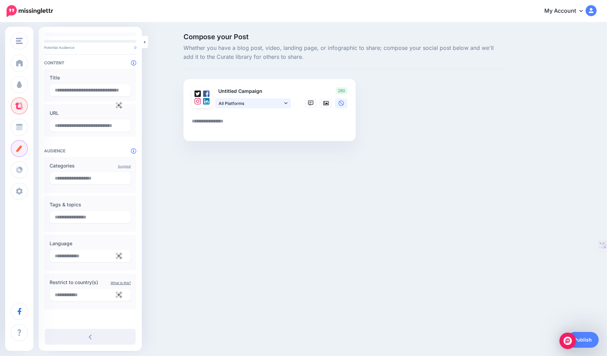
click at [286, 100] on link "All Platforms" at bounding box center [253, 103] width 76 height 10
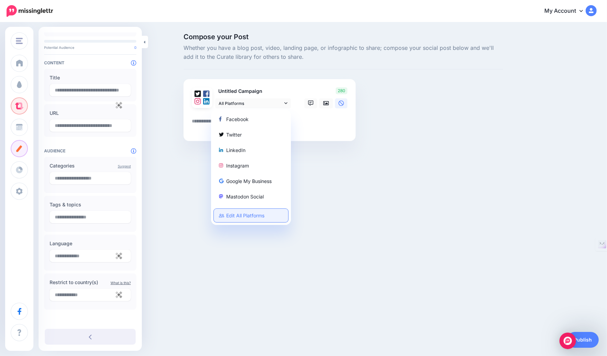
click at [238, 216] on link "Edit All Platforms" at bounding box center [251, 215] width 74 height 13
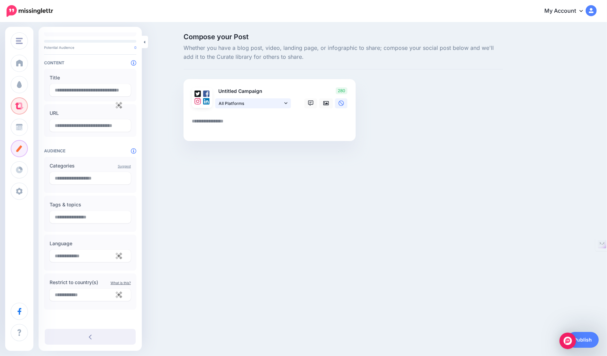
click at [224, 104] on span "All Platforms" at bounding box center [250, 103] width 64 height 7
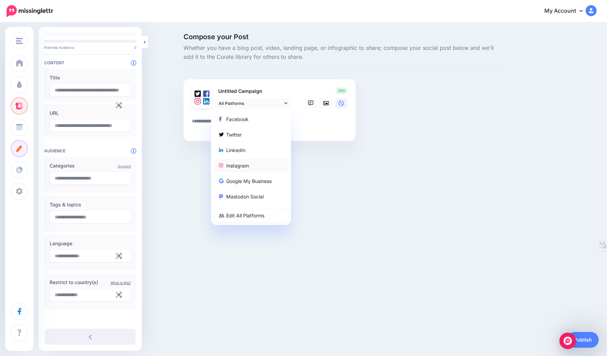
click at [245, 166] on div "Instagram" at bounding box center [251, 165] width 64 height 8
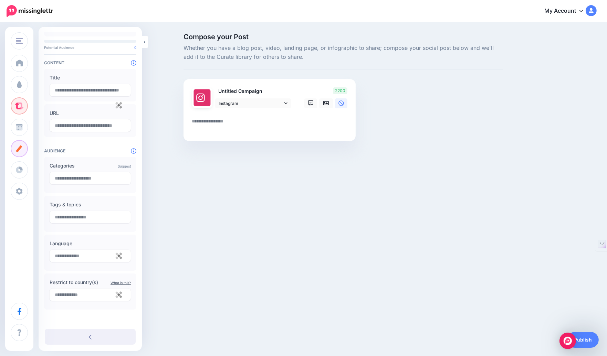
click at [305, 147] on div at bounding box center [342, 151] width 319 height 21
click at [325, 103] on icon at bounding box center [326, 103] width 6 height 6
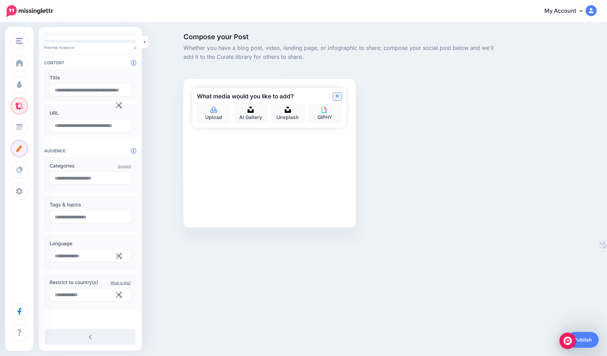
click at [337, 95] on icon at bounding box center [336, 97] width 3 height 6
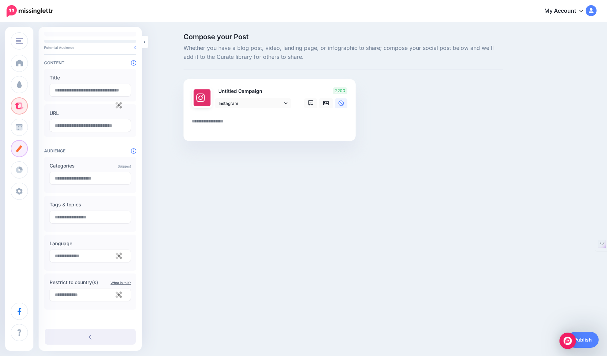
click at [572, 10] on link "My Account" at bounding box center [566, 11] width 59 height 17
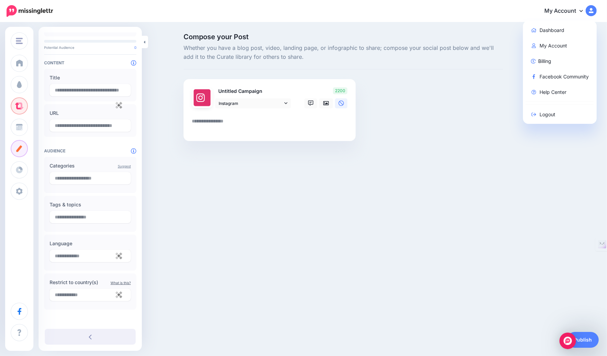
click at [365, 284] on div "Mind Body Map Mind Body Map Dapper Qunt Add Workspace Dashboard Campaigns Curat…" at bounding box center [303, 178] width 607 height 356
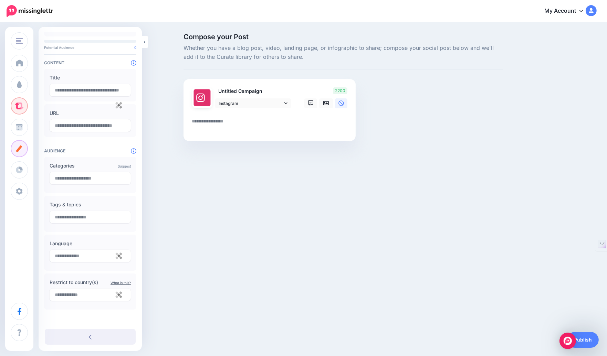
click at [220, 125] on textarea at bounding box center [271, 123] width 158 height 13
click at [236, 91] on p "Untitled Campaign" at bounding box center [253, 91] width 76 height 8
click at [231, 120] on textarea at bounding box center [271, 123] width 158 height 13
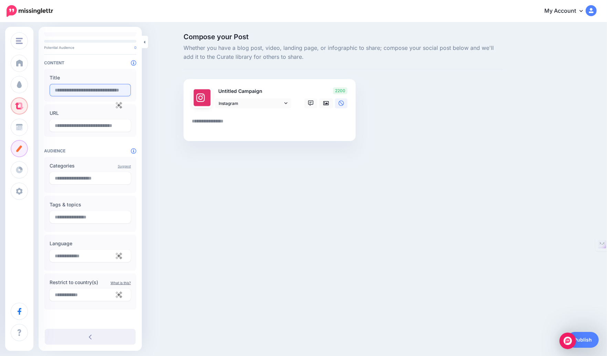
click at [75, 92] on input "text" at bounding box center [90, 90] width 81 height 12
type input "**********"
click at [243, 176] on div "Mind Body Map Mind Body Map Dapper Qunt Add Workspace Dashboard Campaigns Curat…" at bounding box center [303, 178] width 607 height 356
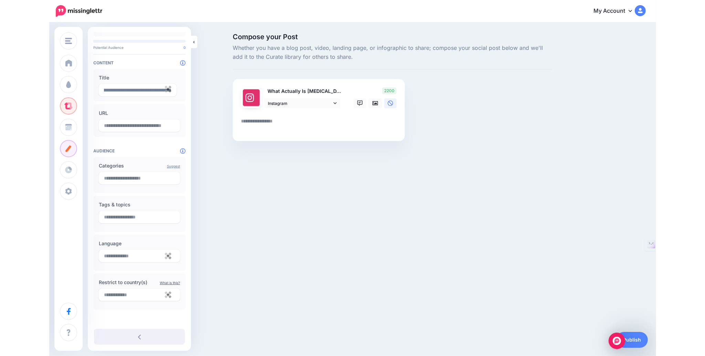
scroll to position [0, 0]
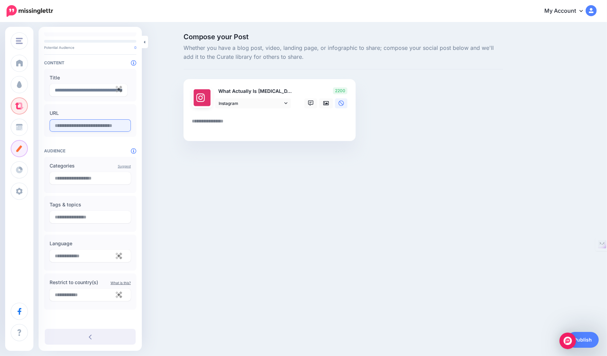
click at [81, 125] on input "text" at bounding box center [90, 125] width 81 height 12
click at [110, 126] on input "text" at bounding box center [90, 125] width 81 height 12
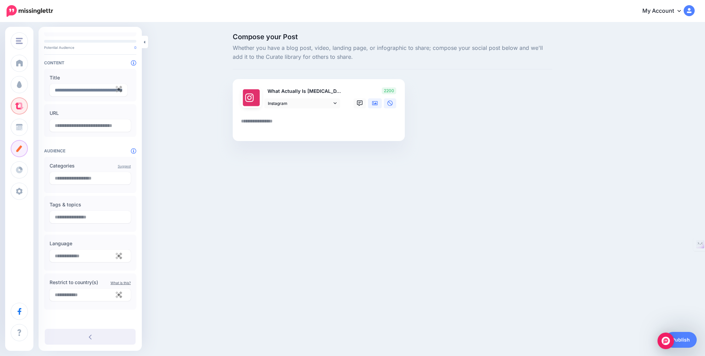
click at [374, 103] on icon at bounding box center [375, 103] width 6 height 6
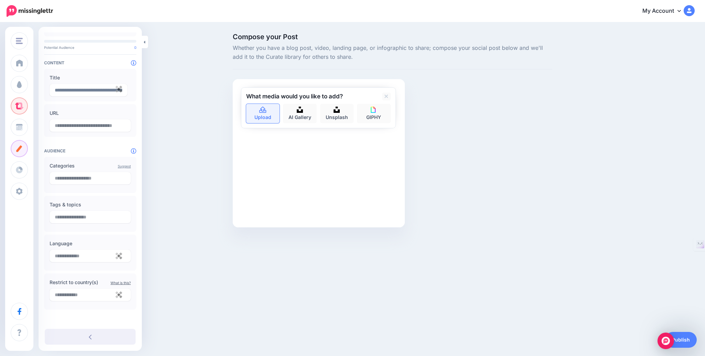
click at [257, 113] on link "Upload" at bounding box center [263, 113] width 34 height 19
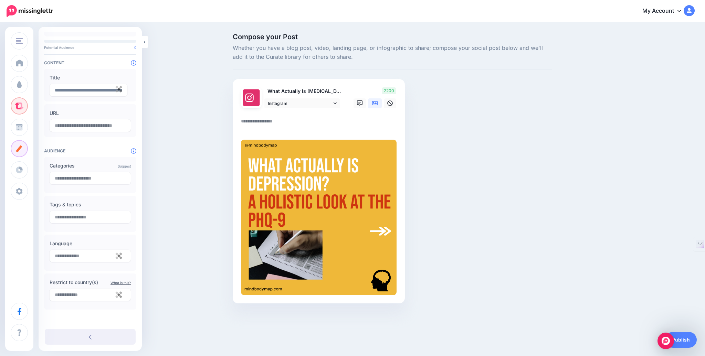
click at [375, 103] on icon at bounding box center [375, 103] width 6 height 4
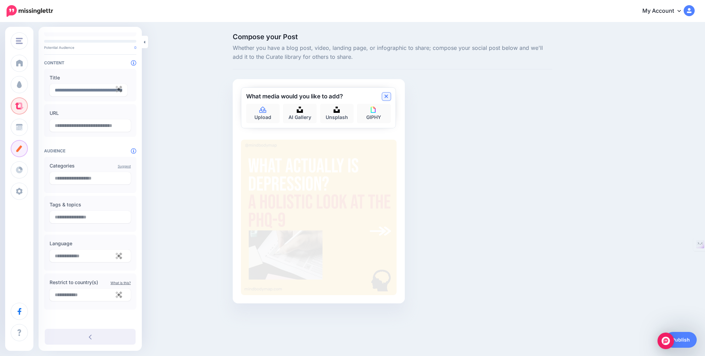
click at [387, 96] on icon at bounding box center [385, 97] width 3 height 6
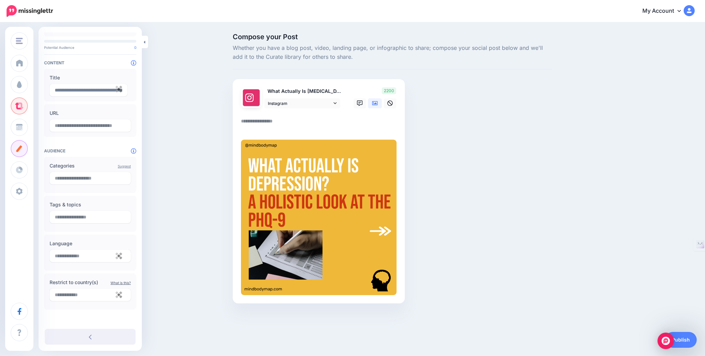
click at [392, 232] on img at bounding box center [319, 218] width 156 height 156
click at [274, 124] on textarea at bounding box center [320, 123] width 158 height 13
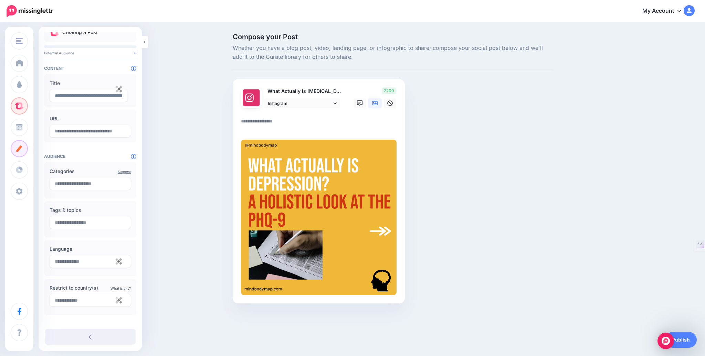
scroll to position [16, 0]
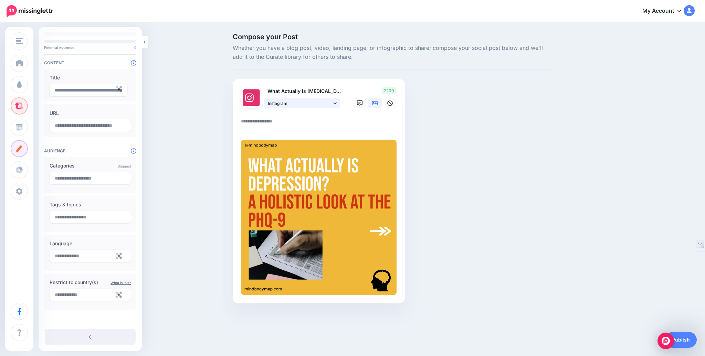
click at [332, 101] on link "Instagram" at bounding box center [302, 103] width 76 height 10
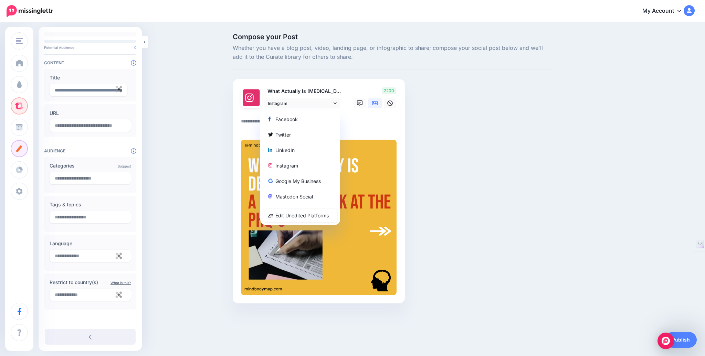
click at [423, 150] on div "Compose your Post Whether you have a blog post, video, landing page, or infogra…" at bounding box center [392, 178] width 330 height 291
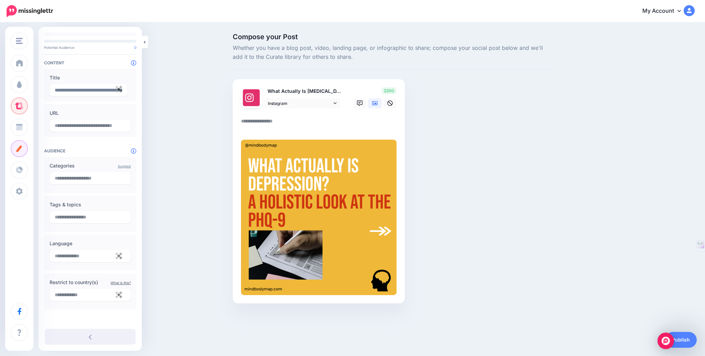
click at [376, 102] on icon at bounding box center [375, 103] width 6 height 6
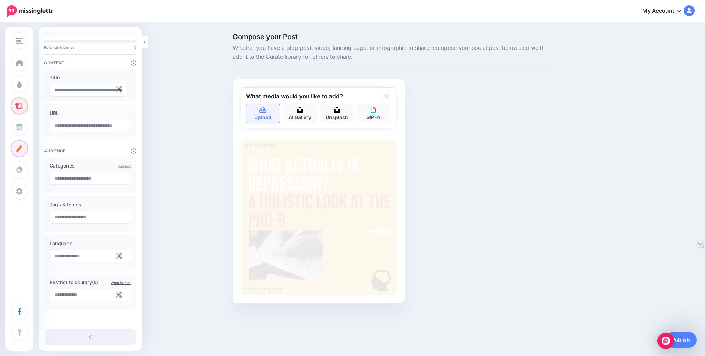
click at [260, 111] on icon at bounding box center [263, 110] width 8 height 6
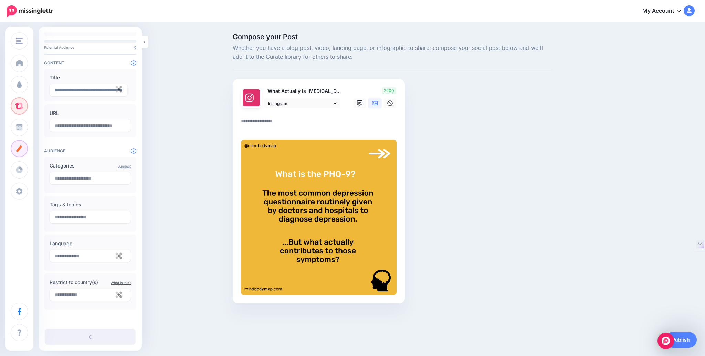
click at [376, 103] on icon at bounding box center [375, 103] width 6 height 6
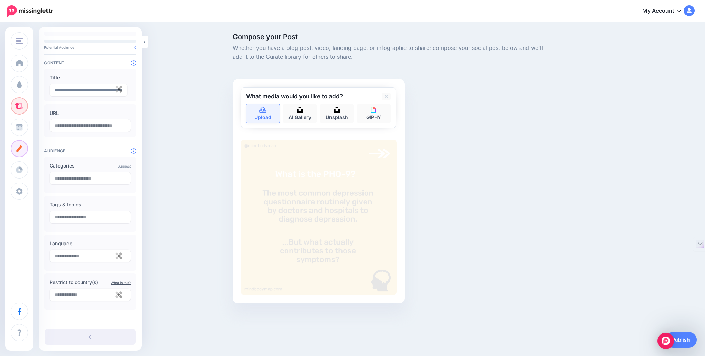
click at [251, 110] on link "Upload" at bounding box center [263, 113] width 34 height 19
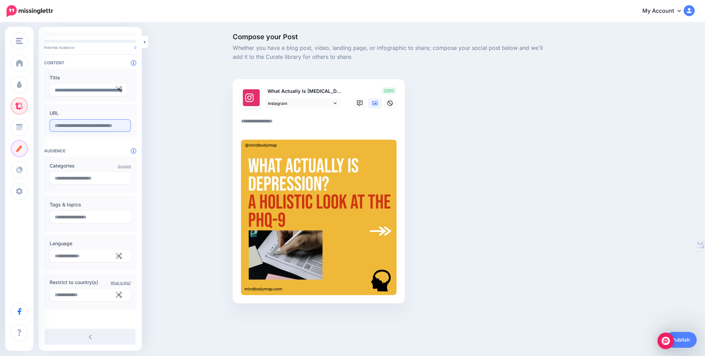
click at [81, 126] on input "text" at bounding box center [90, 125] width 81 height 12
paste input "**********"
type input "**********"
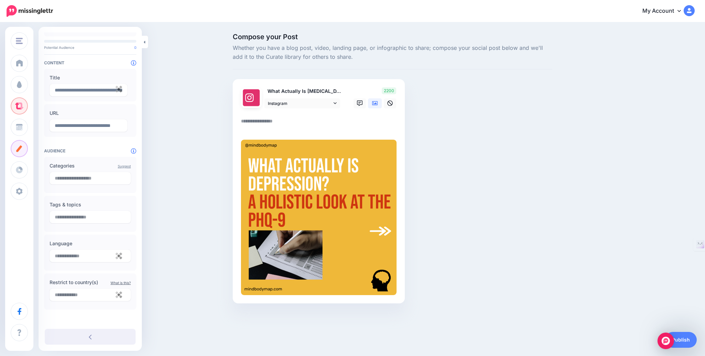
click at [185, 213] on div "Compose your Post Whether you have a blog post, video, landing page, or infogra…" at bounding box center [352, 178] width 705 height 311
click at [83, 336] on link at bounding box center [90, 337] width 91 height 16
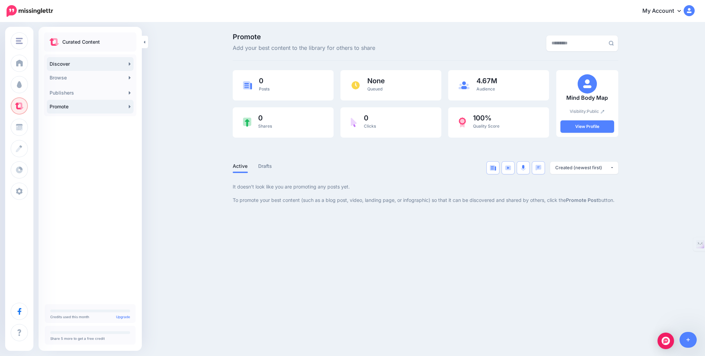
click at [81, 67] on link "Discover" at bounding box center [90, 64] width 87 height 14
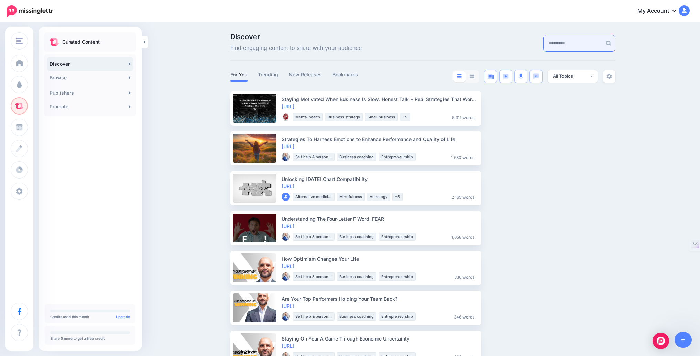
click at [566, 46] on input "text" at bounding box center [573, 43] width 58 height 16
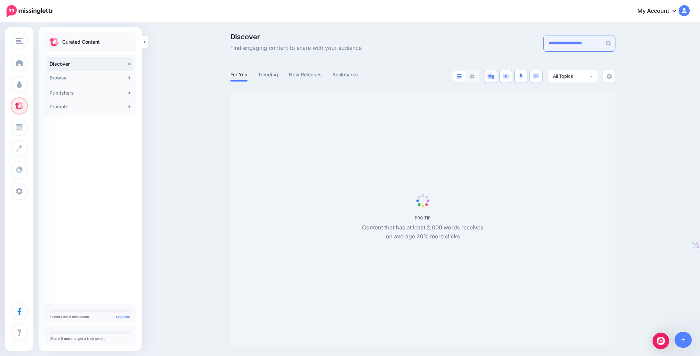
type input "**********"
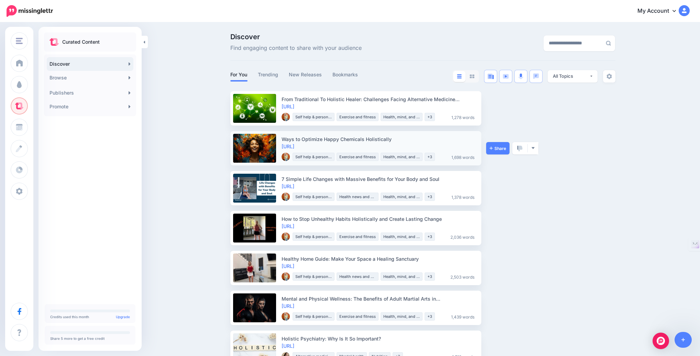
click at [263, 144] on link at bounding box center [254, 148] width 43 height 29
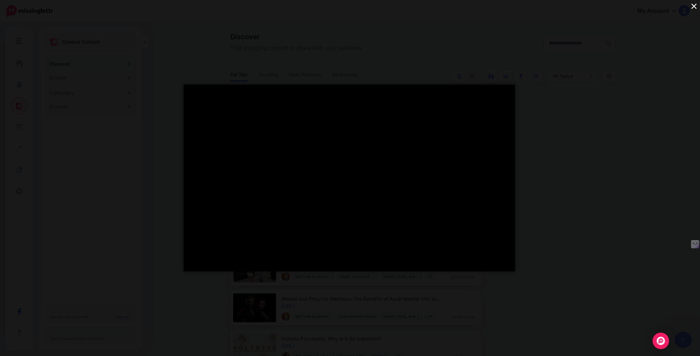
click at [692, 6] on button "×" at bounding box center [694, 6] width 12 height 12
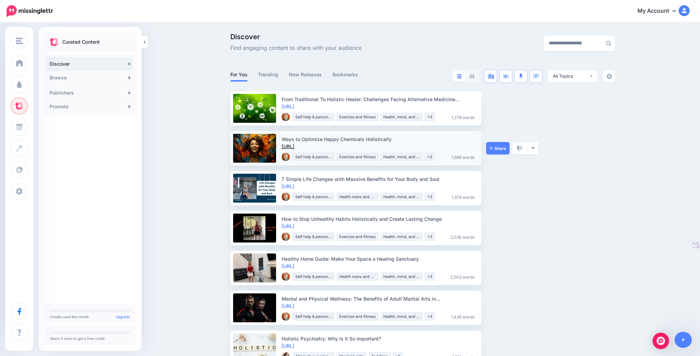
click at [294, 146] on link "https://lttr.ai/Ab4IH" at bounding box center [288, 146] width 13 height 6
click at [65, 108] on link "Promote" at bounding box center [90, 107] width 87 height 14
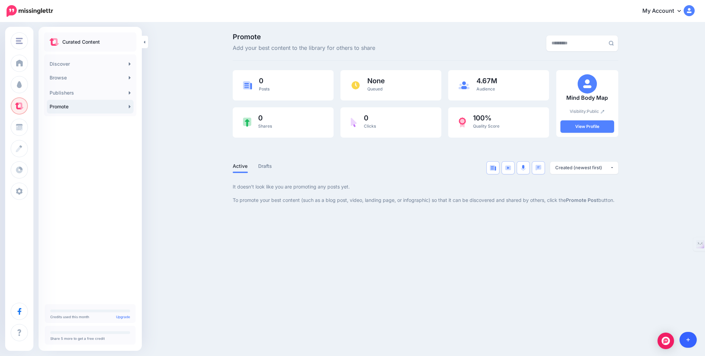
click at [688, 340] on icon at bounding box center [688, 339] width 4 height 5
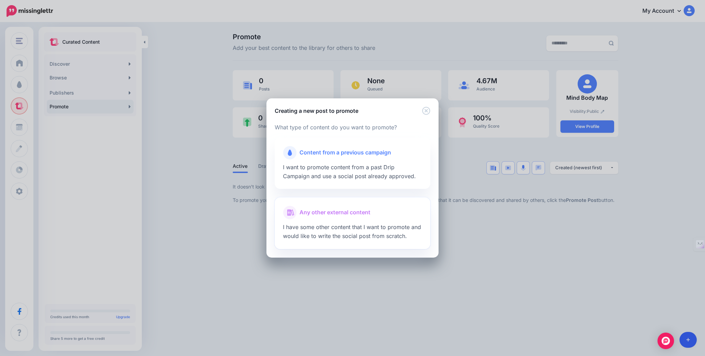
click at [352, 212] on span "Any other external content" at bounding box center [334, 212] width 71 height 9
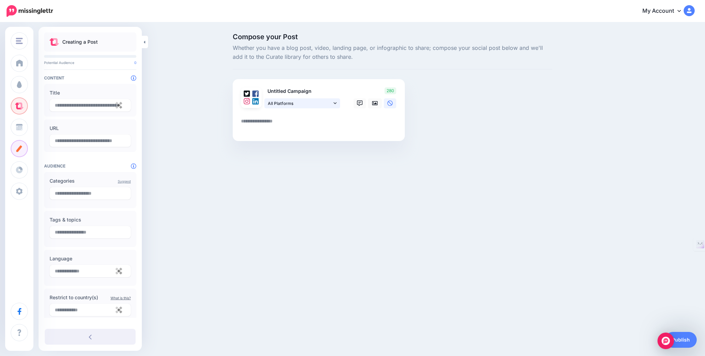
click at [295, 103] on span "All Platforms" at bounding box center [300, 103] width 64 height 7
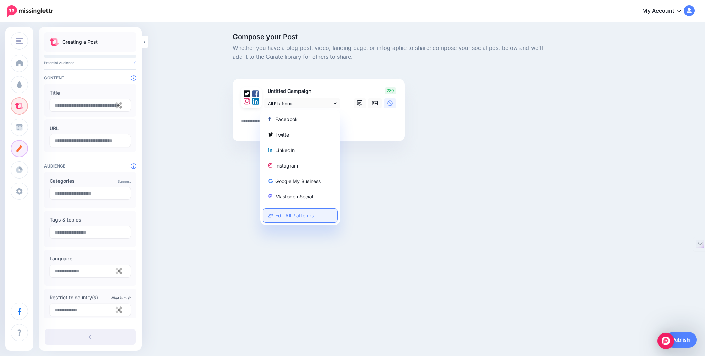
click at [302, 217] on link "Edit All Platforms" at bounding box center [300, 215] width 74 height 13
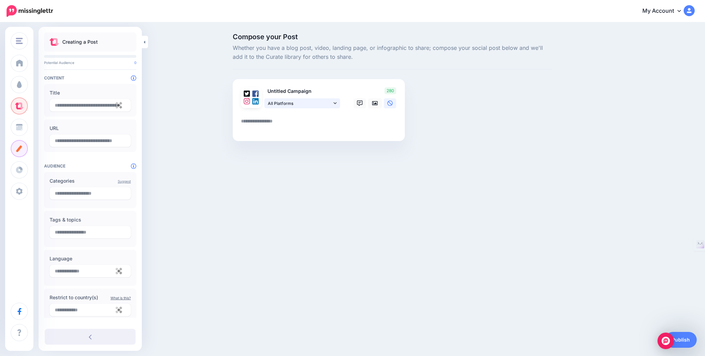
click at [315, 100] on span "All Platforms" at bounding box center [300, 103] width 64 height 7
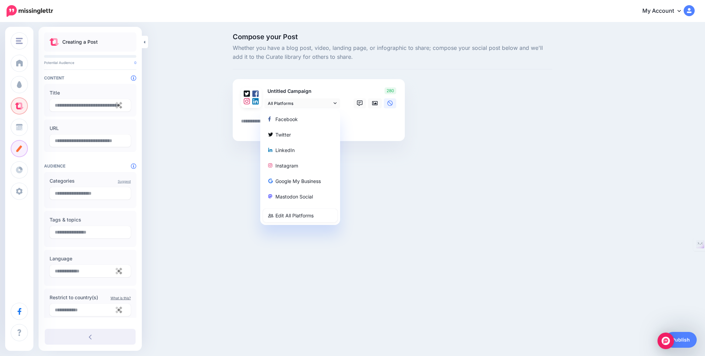
click at [532, 178] on div "Mind Body Map Mind Body Map Dapper Qunt Add Workspace Dashboard Campaigns Curat…" at bounding box center [352, 178] width 705 height 356
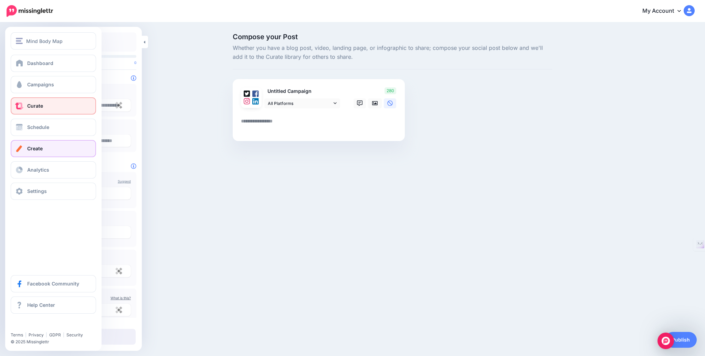
click at [46, 110] on link "Curate" at bounding box center [53, 105] width 85 height 17
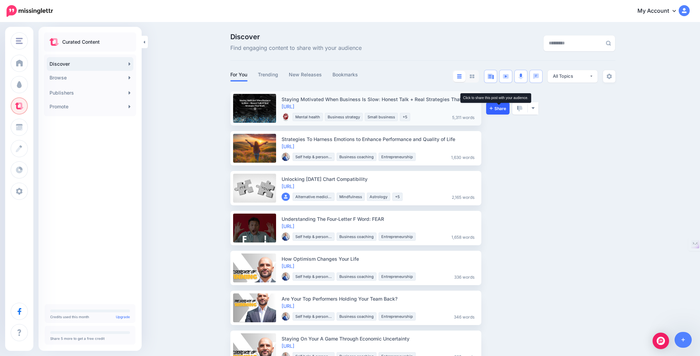
click at [496, 110] on span "Share" at bounding box center [498, 108] width 17 height 4
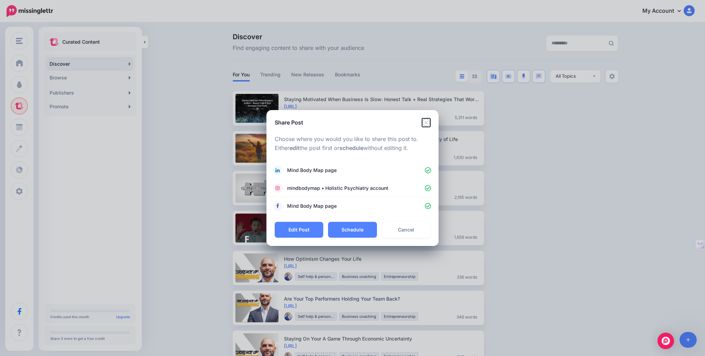
click at [426, 124] on icon "Close" at bounding box center [426, 122] width 8 height 8
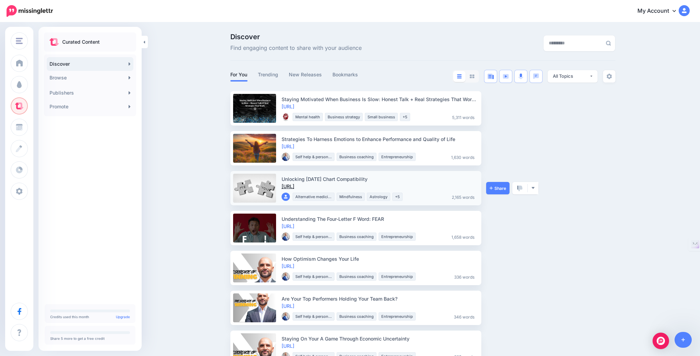
click at [294, 184] on link "https://lttr.ai/AhgRM" at bounding box center [288, 186] width 13 height 6
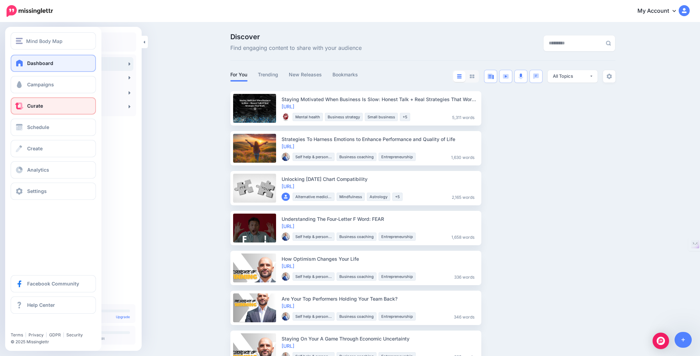
click at [24, 63] on link "Dashboard" at bounding box center [53, 63] width 85 height 17
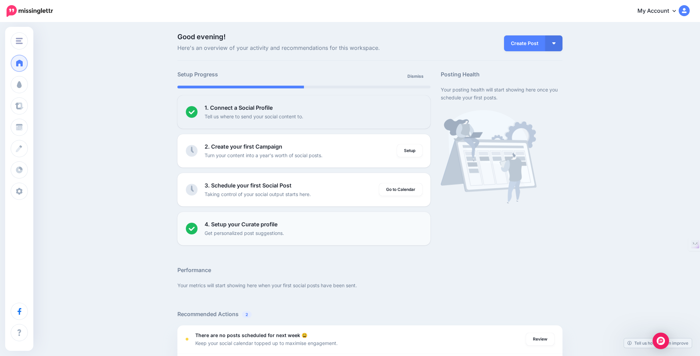
click at [239, 225] on b "4. Setup your Curate profile" at bounding box center [241, 224] width 73 height 7
click at [195, 227] on img at bounding box center [192, 229] width 12 height 12
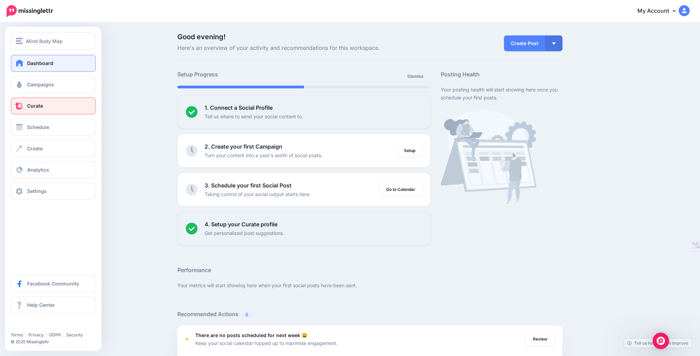
click at [40, 107] on span "Curate" at bounding box center [35, 106] width 16 height 6
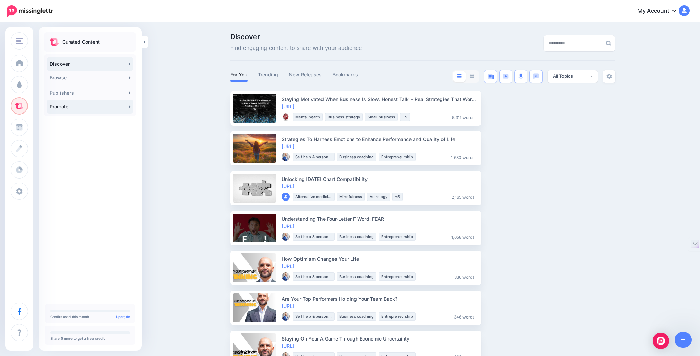
click at [63, 105] on link "Promote" at bounding box center [90, 107] width 87 height 14
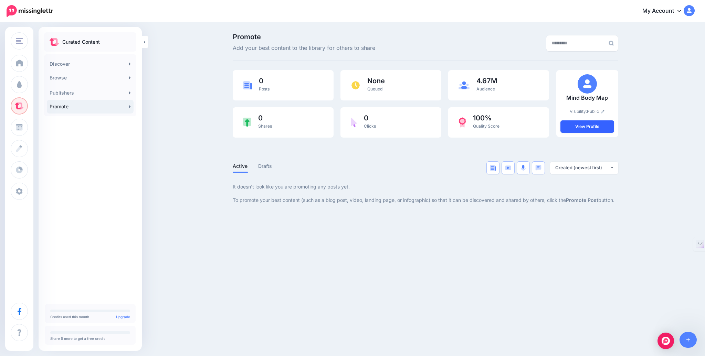
click at [593, 126] on link "View Profile" at bounding box center [587, 126] width 54 height 12
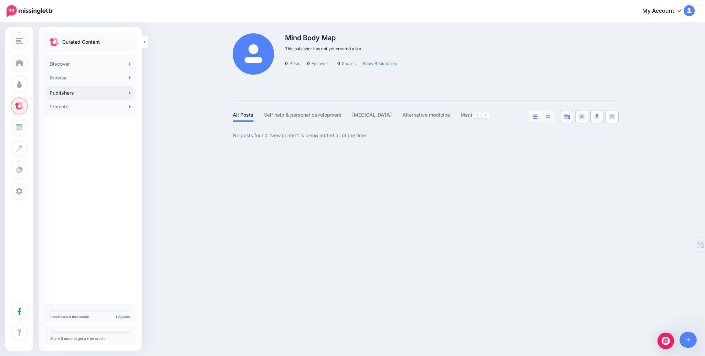
click at [664, 12] on link "My Account" at bounding box center [664, 11] width 59 height 17
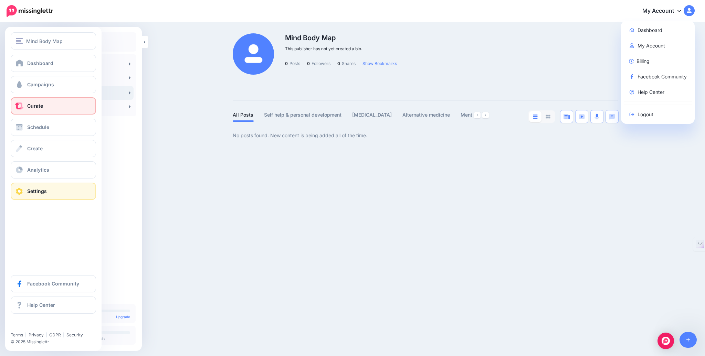
click at [26, 191] on link "Settings" at bounding box center [53, 191] width 85 height 17
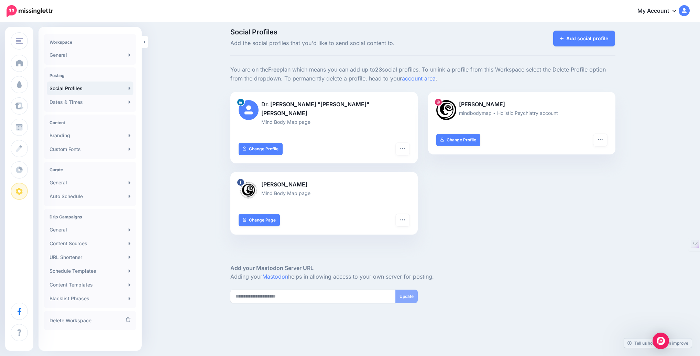
scroll to position [22, 0]
click at [118, 182] on link "General" at bounding box center [90, 181] width 87 height 14
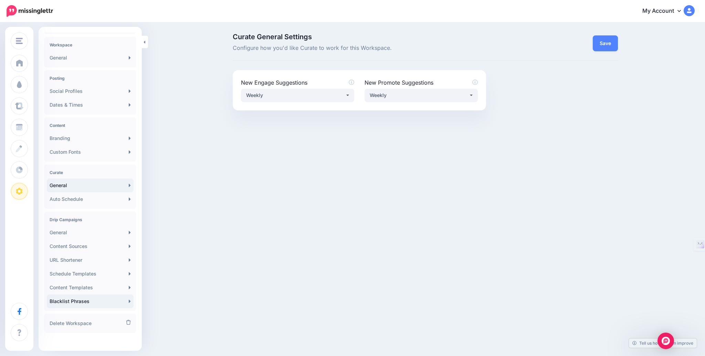
scroll to position [22, 0]
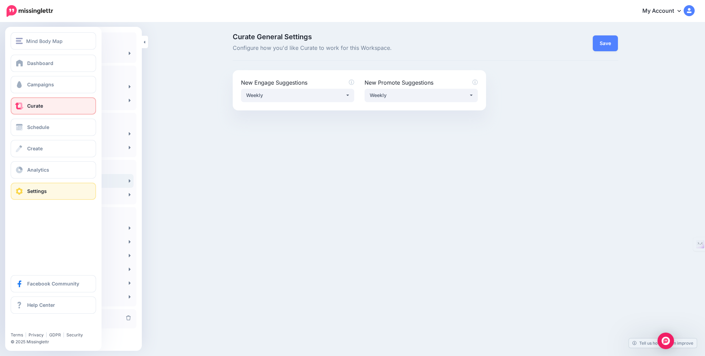
click at [42, 107] on span "Curate" at bounding box center [35, 106] width 16 height 6
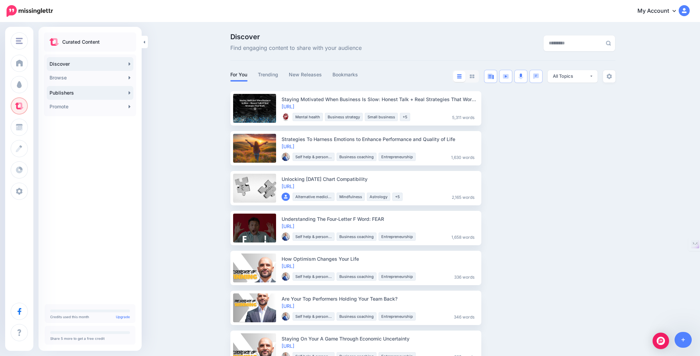
click at [61, 90] on link "Publishers" at bounding box center [90, 93] width 87 height 14
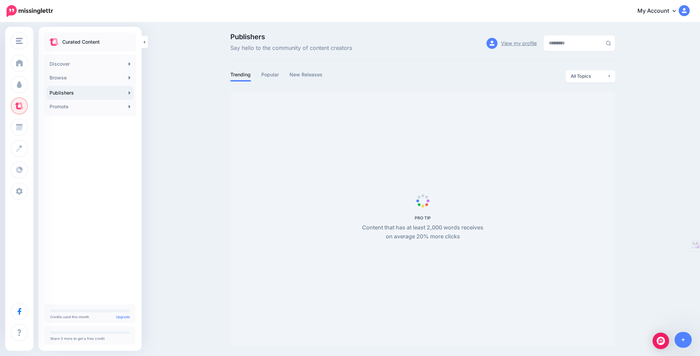
click at [502, 44] on link "View my profile" at bounding box center [519, 43] width 36 height 10
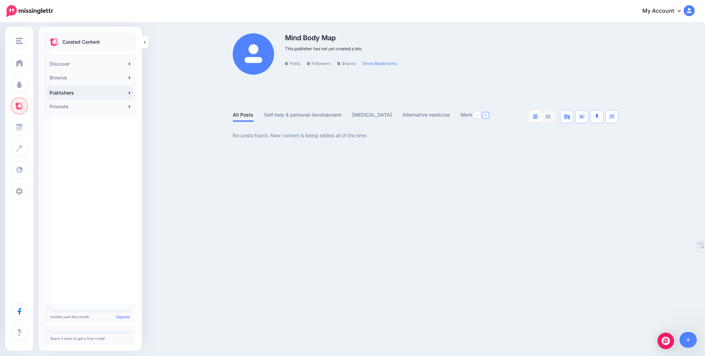
click at [487, 117] on link at bounding box center [485, 115] width 7 height 6
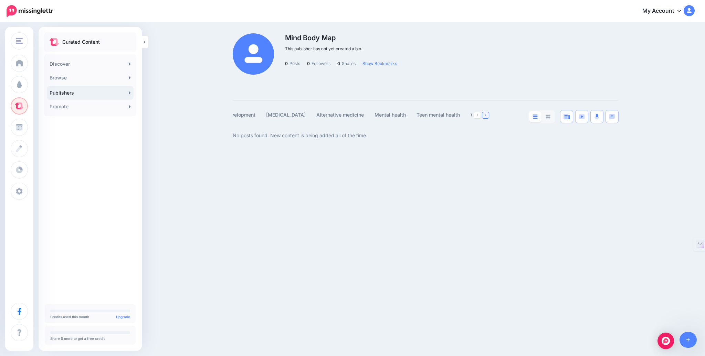
click at [487, 117] on link at bounding box center [485, 115] width 7 height 6
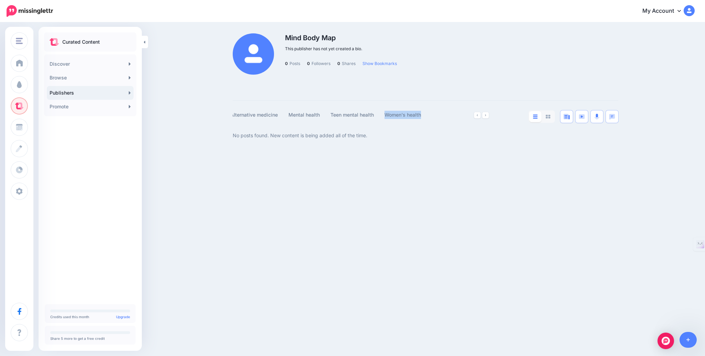
click at [666, 11] on link "My Account" at bounding box center [664, 11] width 59 height 17
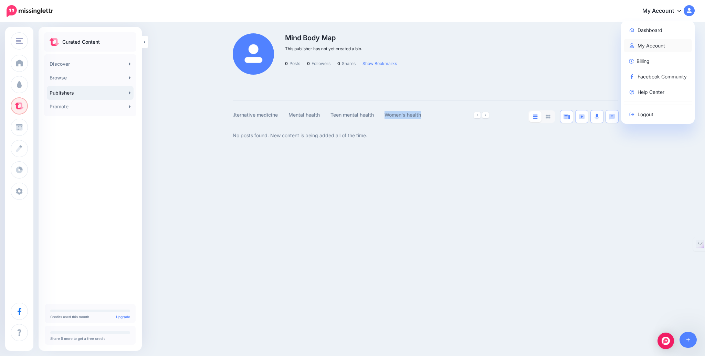
click at [650, 46] on link "My Account" at bounding box center [657, 45] width 68 height 13
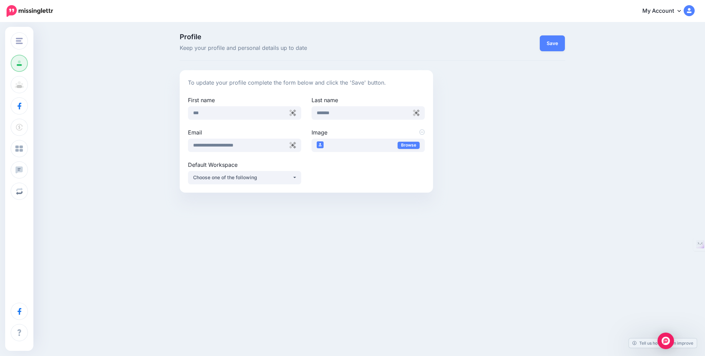
click at [659, 14] on link "My Account" at bounding box center [664, 11] width 59 height 17
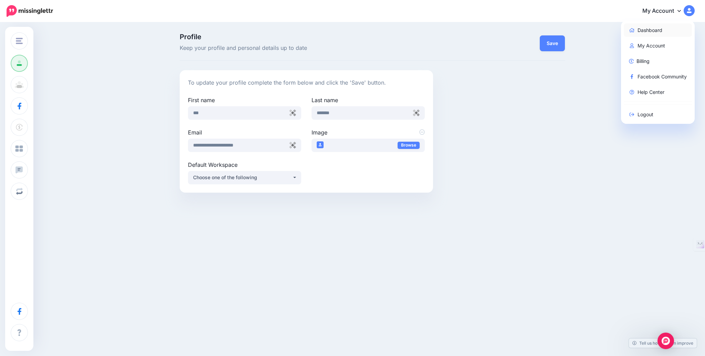
click at [649, 32] on link "Dashboard" at bounding box center [657, 29] width 68 height 13
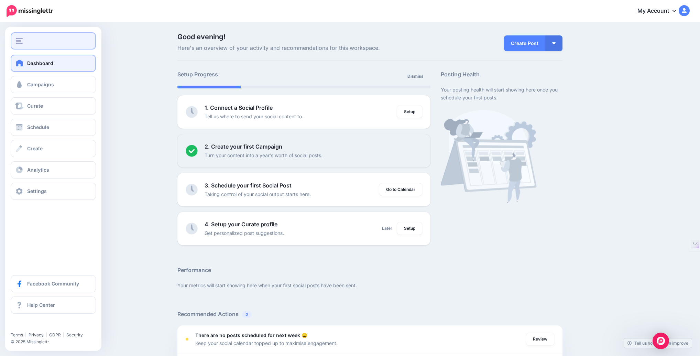
click at [41, 44] on div "button" at bounding box center [53, 41] width 75 height 6
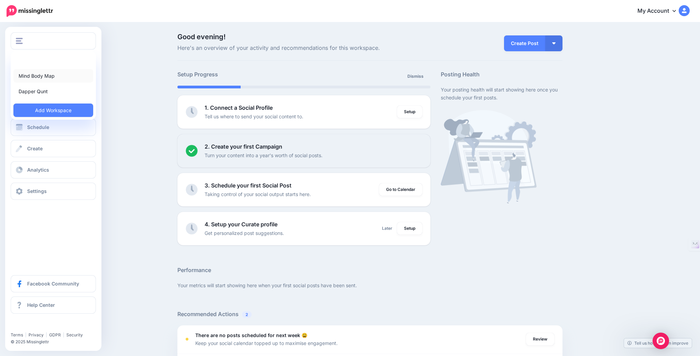
click at [44, 78] on link "Mind Body Map" at bounding box center [53, 75] width 80 height 13
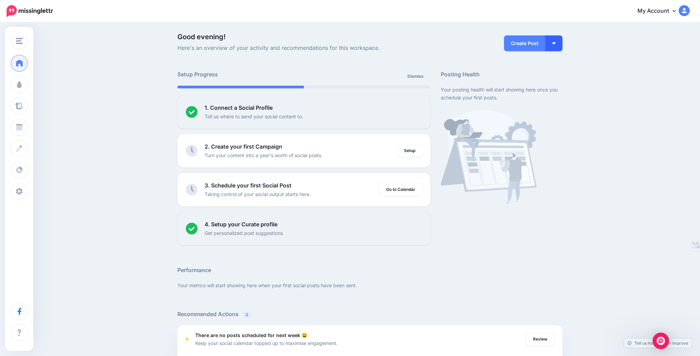
click at [558, 41] on button "button" at bounding box center [554, 43] width 17 height 16
click at [609, 92] on div "Good evening! Here's an overview of your activity and recommendations for this …" at bounding box center [350, 305] width 700 height 564
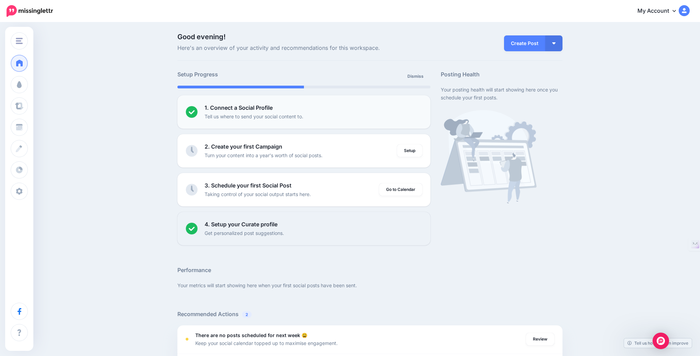
click at [295, 115] on p "Tell us where to send your social content to." at bounding box center [254, 116] width 99 height 8
click at [213, 110] on b "1. Connect a Social Profile" at bounding box center [239, 107] width 68 height 7
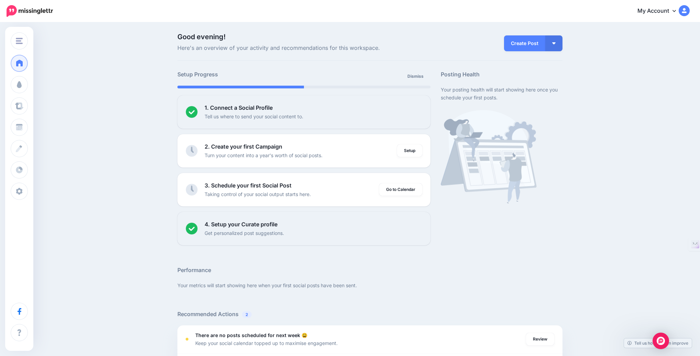
click at [176, 111] on div "Setup Progress Dismiss 1. Connect a Social Profile Tell us where to send your s…" at bounding box center [304, 157] width 264 height 175
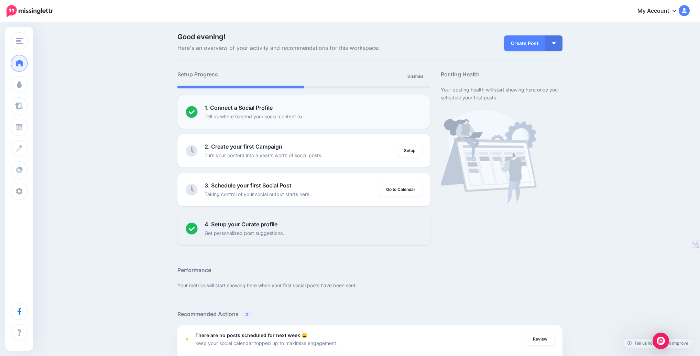
click at [196, 111] on img at bounding box center [192, 112] width 12 height 12
click at [196, 112] on img at bounding box center [192, 112] width 12 height 12
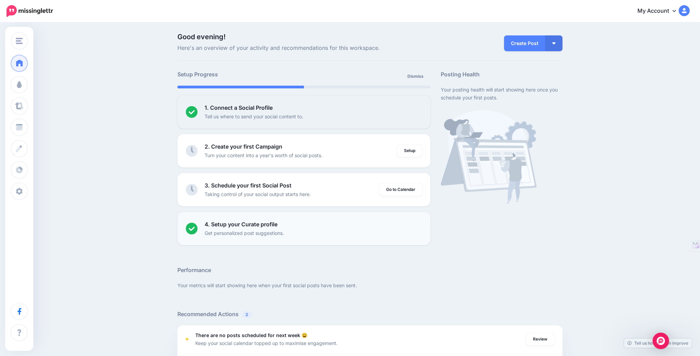
click at [183, 228] on li "4. Setup your Curate profile Get personalized post suggestions. Do later Setup" at bounding box center [305, 228] width 254 height 33
click at [224, 231] on p "Get personalized post suggestions." at bounding box center [244, 233] width 79 height 8
click at [250, 232] on p "Get personalized post suggestions." at bounding box center [244, 233] width 79 height 8
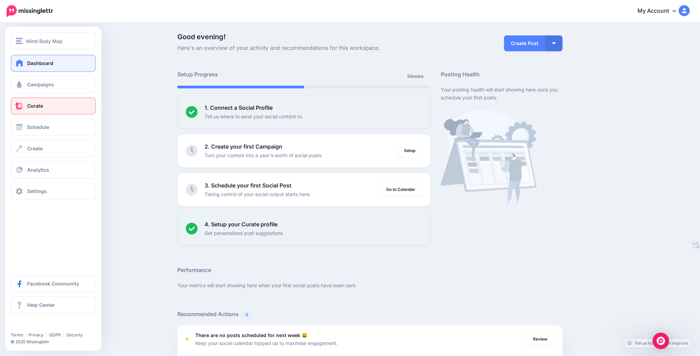
click at [35, 104] on span "Curate" at bounding box center [35, 106] width 16 height 6
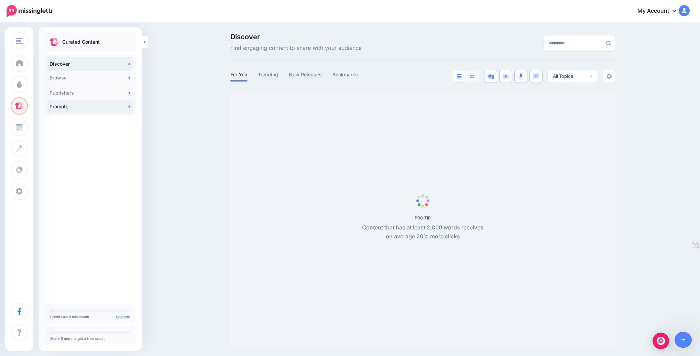
click at [130, 108] on icon at bounding box center [130, 107] width 2 height 6
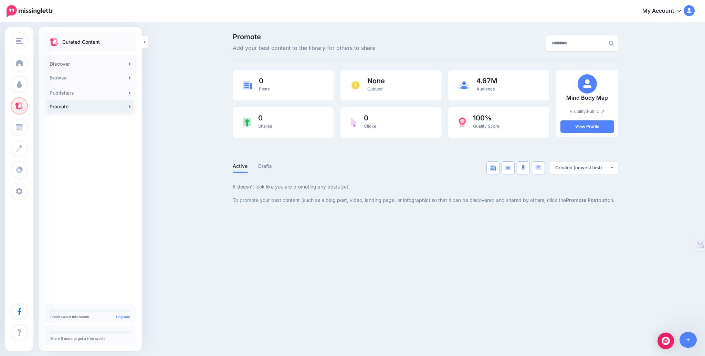
click at [590, 85] on img at bounding box center [586, 83] width 19 height 19
click at [602, 112] on img at bounding box center [602, 112] width 4 height 4
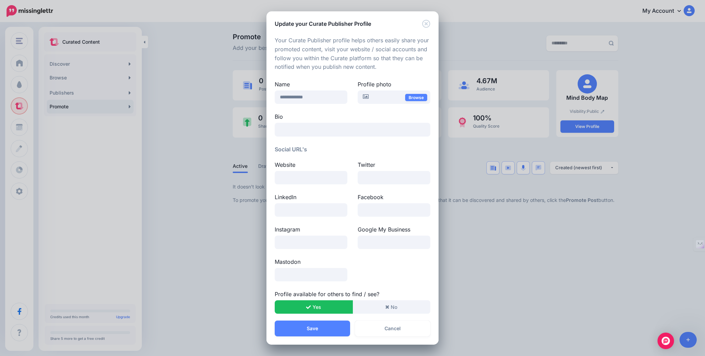
scroll to position [1, 0]
click at [304, 128] on textarea at bounding box center [353, 130] width 156 height 14
paste textarea "**********"
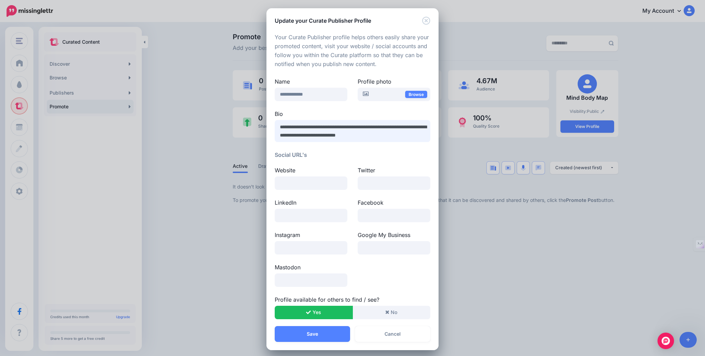
type textarea "**********"
click at [299, 184] on input at bounding box center [311, 182] width 73 height 13
type input "*"
type input "**********"
click at [371, 185] on input at bounding box center [393, 182] width 73 height 13
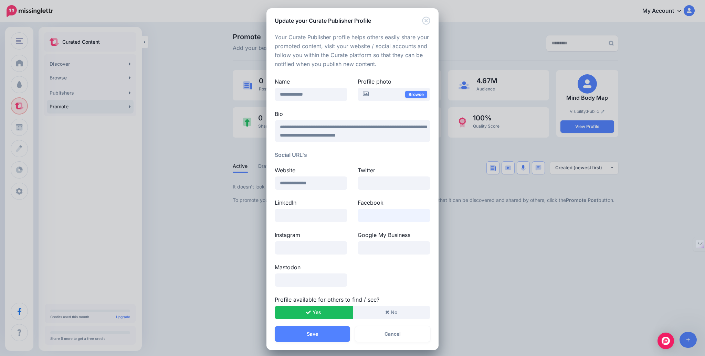
click at [374, 217] on input at bounding box center [393, 215] width 73 height 13
paste input "**********"
type input "**********"
click at [300, 252] on input at bounding box center [311, 247] width 73 height 13
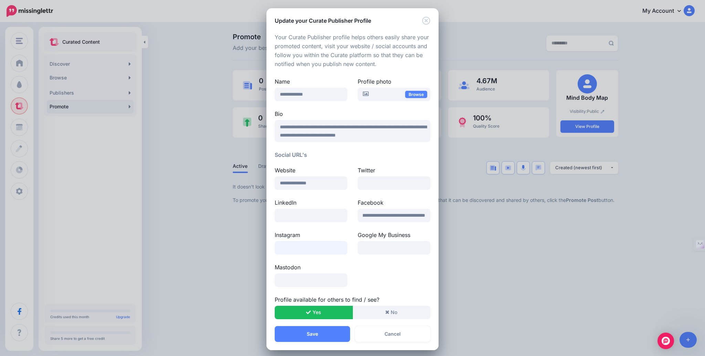
scroll to position [0, 0]
click at [306, 251] on input at bounding box center [311, 247] width 73 height 13
paste input "**********"
type input "**********"
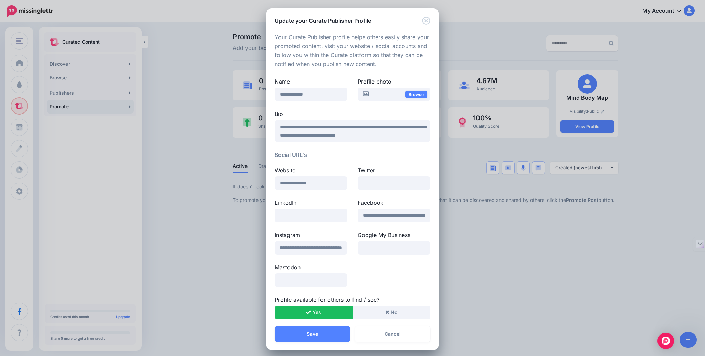
scroll to position [0, 0]
click at [304, 217] on input at bounding box center [311, 215] width 73 height 13
paste input "**********"
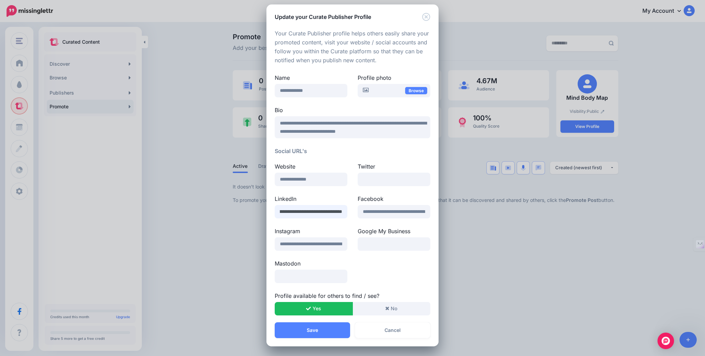
scroll to position [10, 0]
type input "**********"
click at [415, 87] on link "Browse" at bounding box center [416, 90] width 22 height 7
click at [419, 88] on link "Browse" at bounding box center [416, 90] width 22 height 7
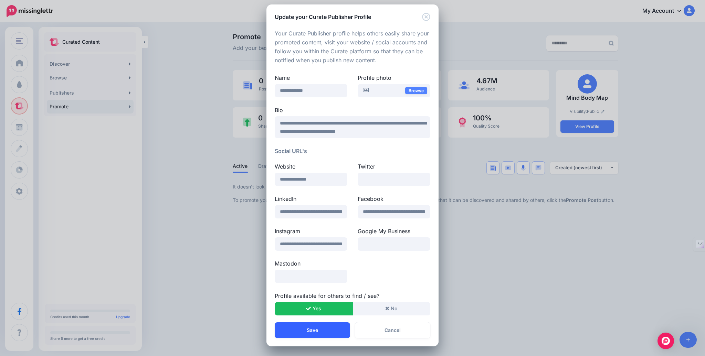
click at [317, 323] on button "Save" at bounding box center [312, 330] width 75 height 16
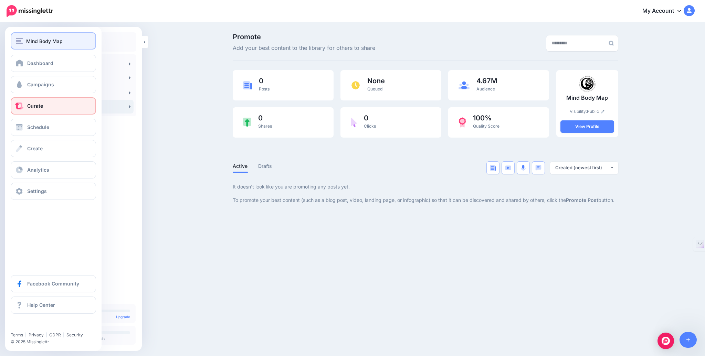
click at [24, 39] on div "Mind Body Map" at bounding box center [53, 41] width 75 height 8
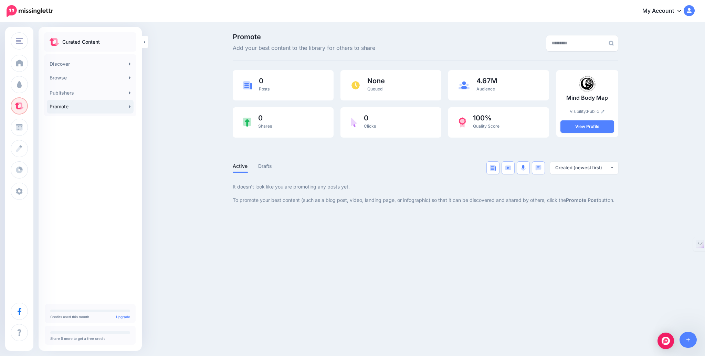
click at [170, 167] on div "Promote Add your best content to the library for others to share 0 Posts" at bounding box center [352, 118] width 705 height 191
click at [90, 92] on link "Publishers" at bounding box center [90, 93] width 87 height 14
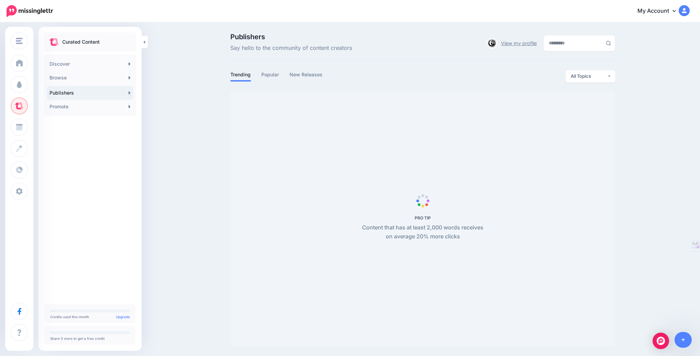
click at [510, 43] on link "View my profile" at bounding box center [519, 43] width 36 height 10
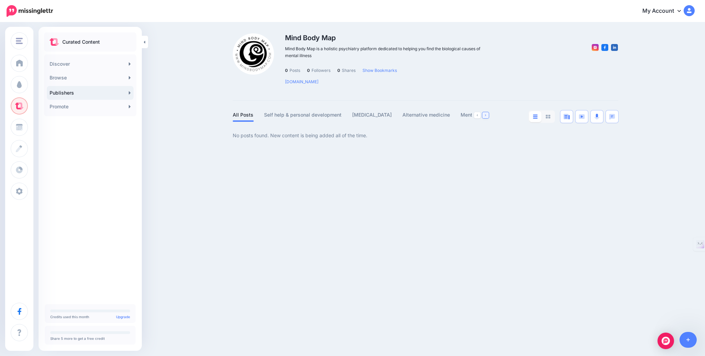
click at [487, 113] on link at bounding box center [485, 115] width 7 height 6
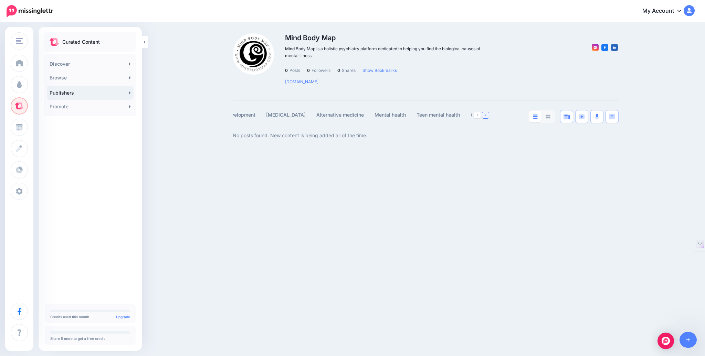
click at [487, 113] on link at bounding box center [485, 115] width 7 height 6
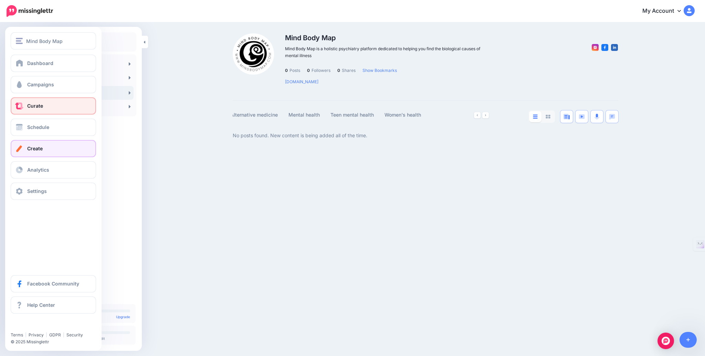
click at [61, 146] on link "Create" at bounding box center [53, 148] width 85 height 17
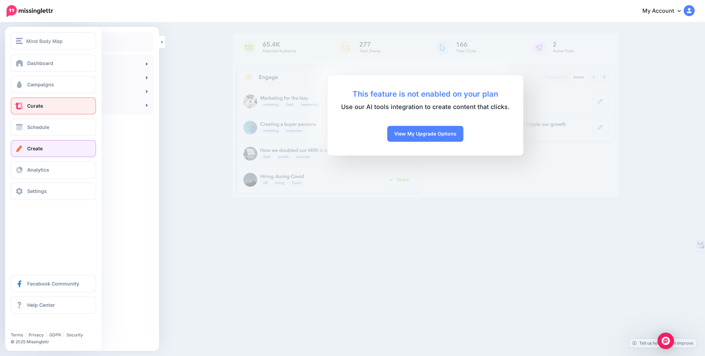
click at [41, 107] on span "Curate" at bounding box center [35, 106] width 16 height 6
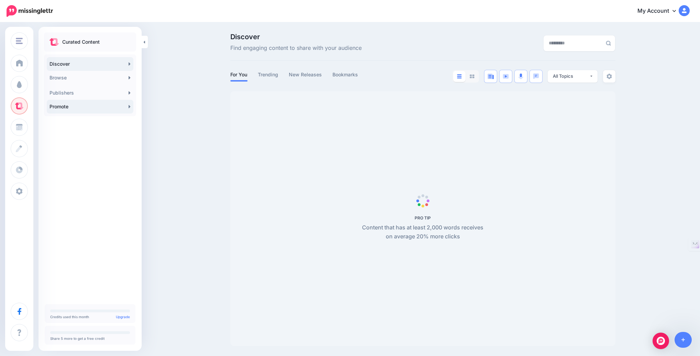
click at [122, 107] on link "Promote" at bounding box center [90, 107] width 87 height 14
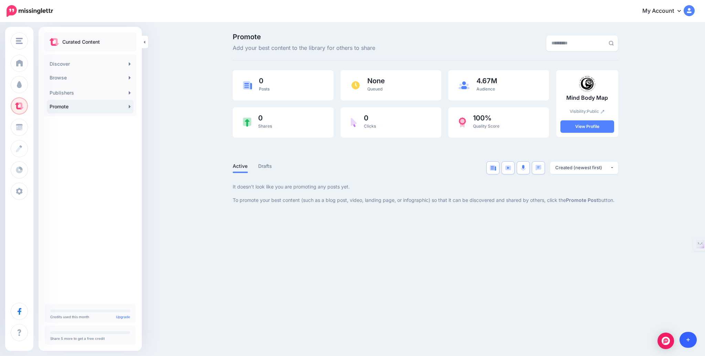
click at [689, 341] on icon at bounding box center [688, 339] width 4 height 5
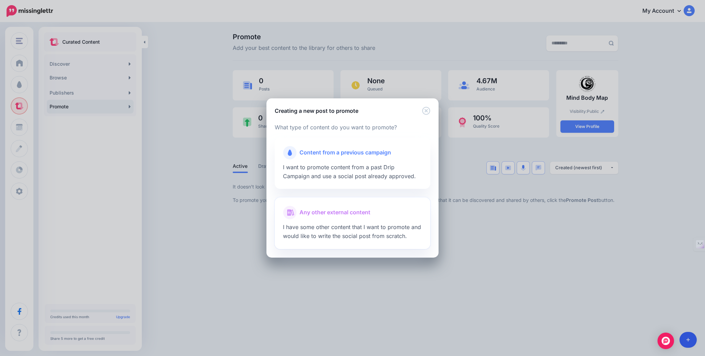
click at [331, 213] on span "Any other external content" at bounding box center [334, 212] width 71 height 9
